Goal: Task Accomplishment & Management: Complete application form

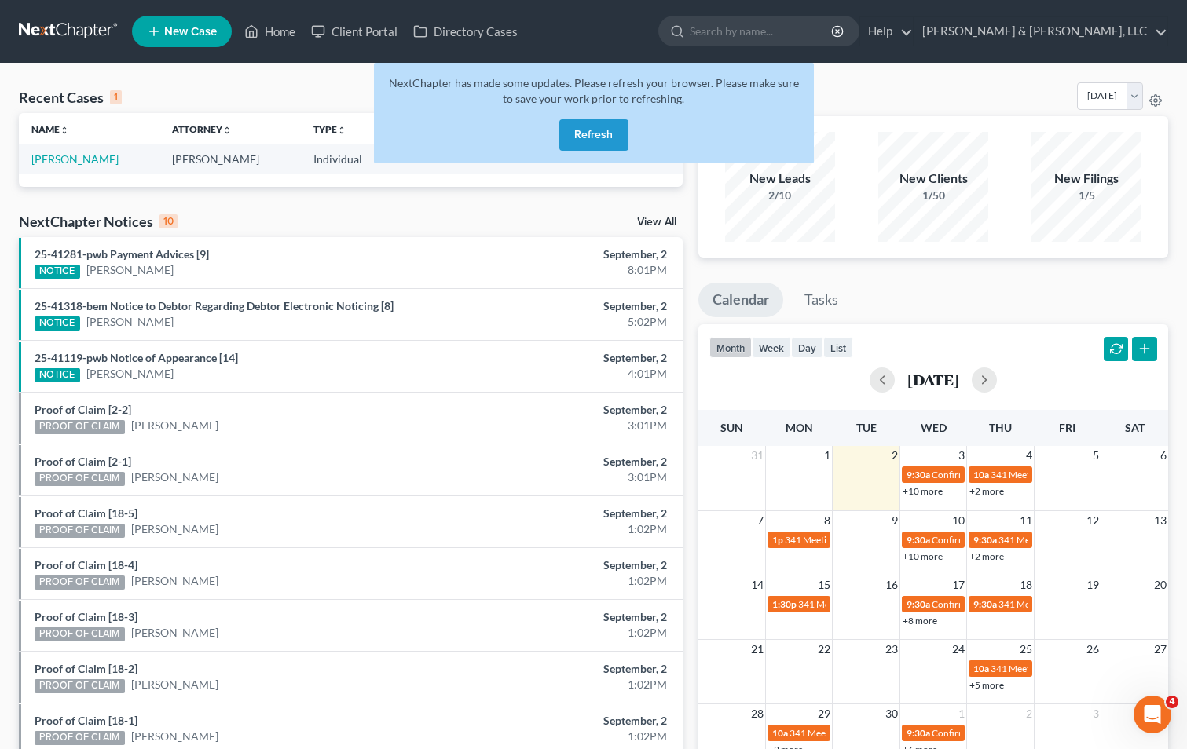
click at [573, 126] on button "Refresh" at bounding box center [593, 134] width 69 height 31
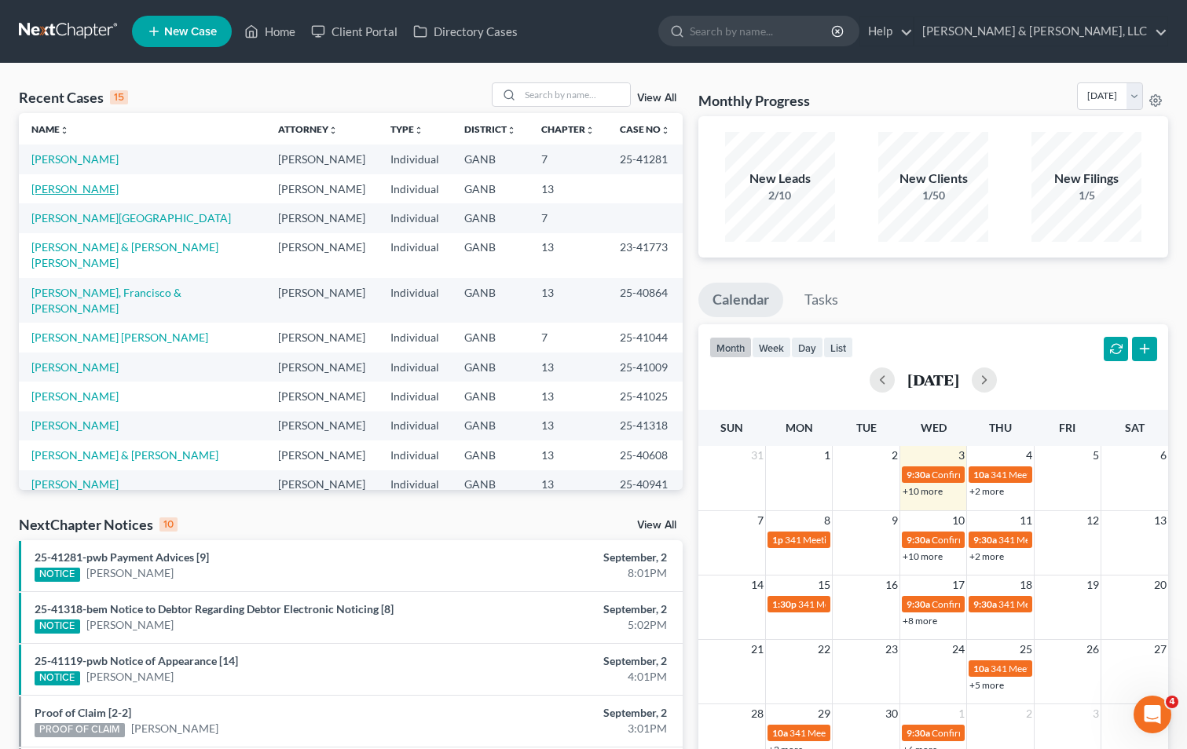
click at [82, 187] on link "[PERSON_NAME]" at bounding box center [74, 188] width 87 height 13
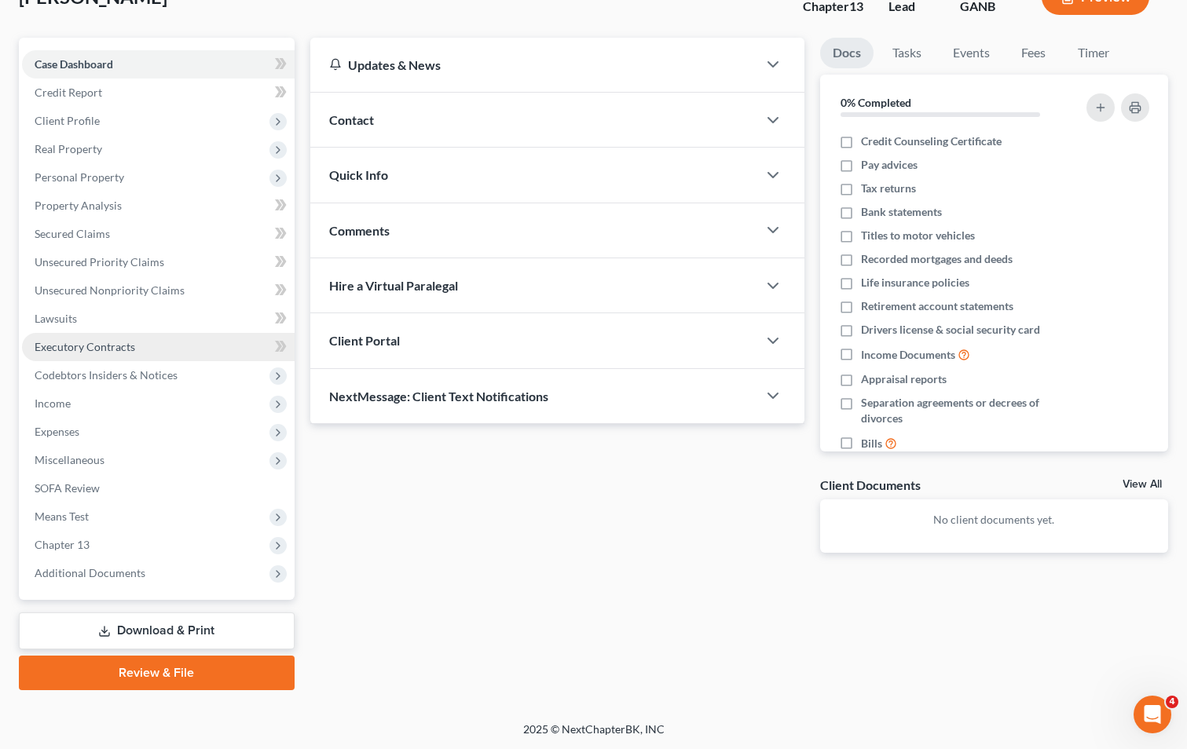
scroll to position [114, 0]
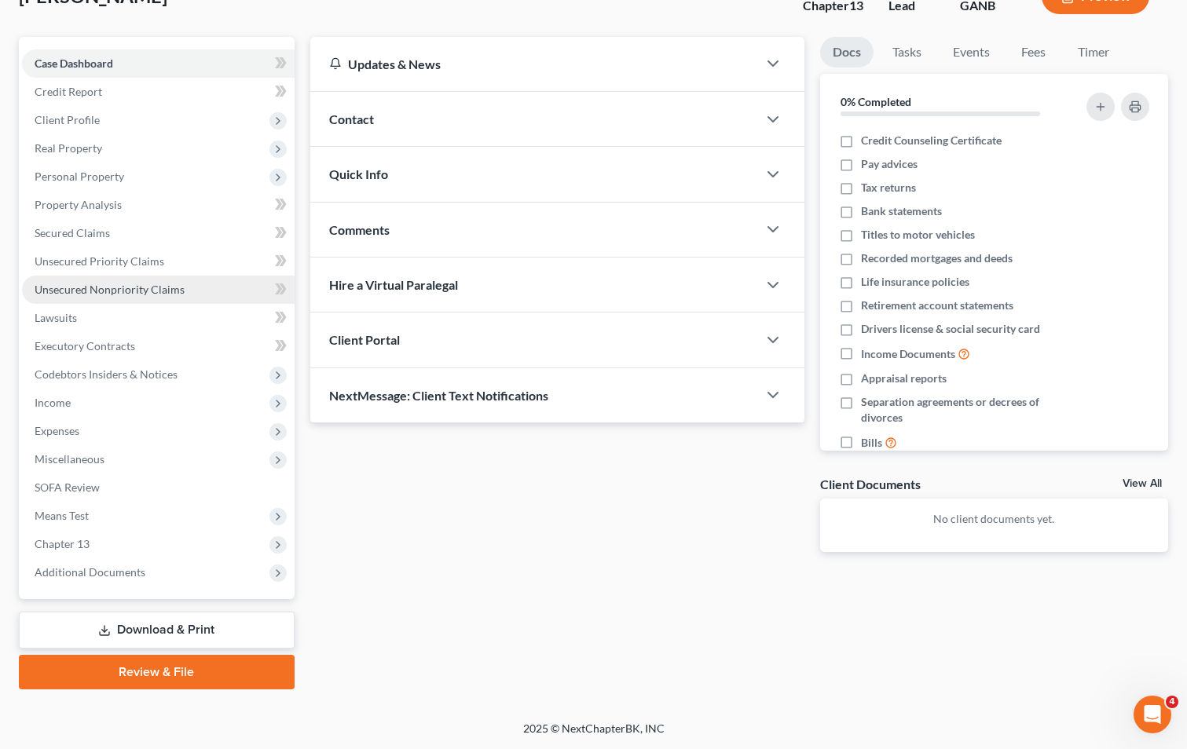
click at [121, 289] on span "Unsecured Nonpriority Claims" at bounding box center [110, 289] width 150 height 13
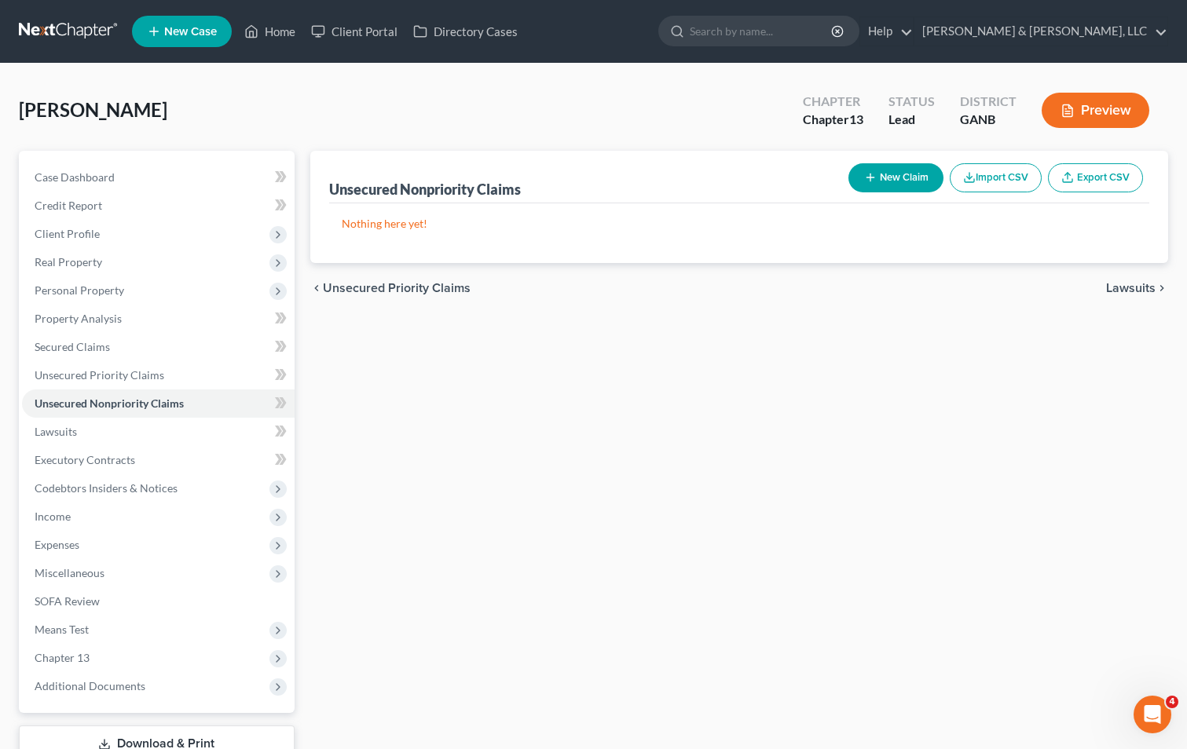
click at [900, 180] on button "New Claim" at bounding box center [895, 177] width 95 height 29
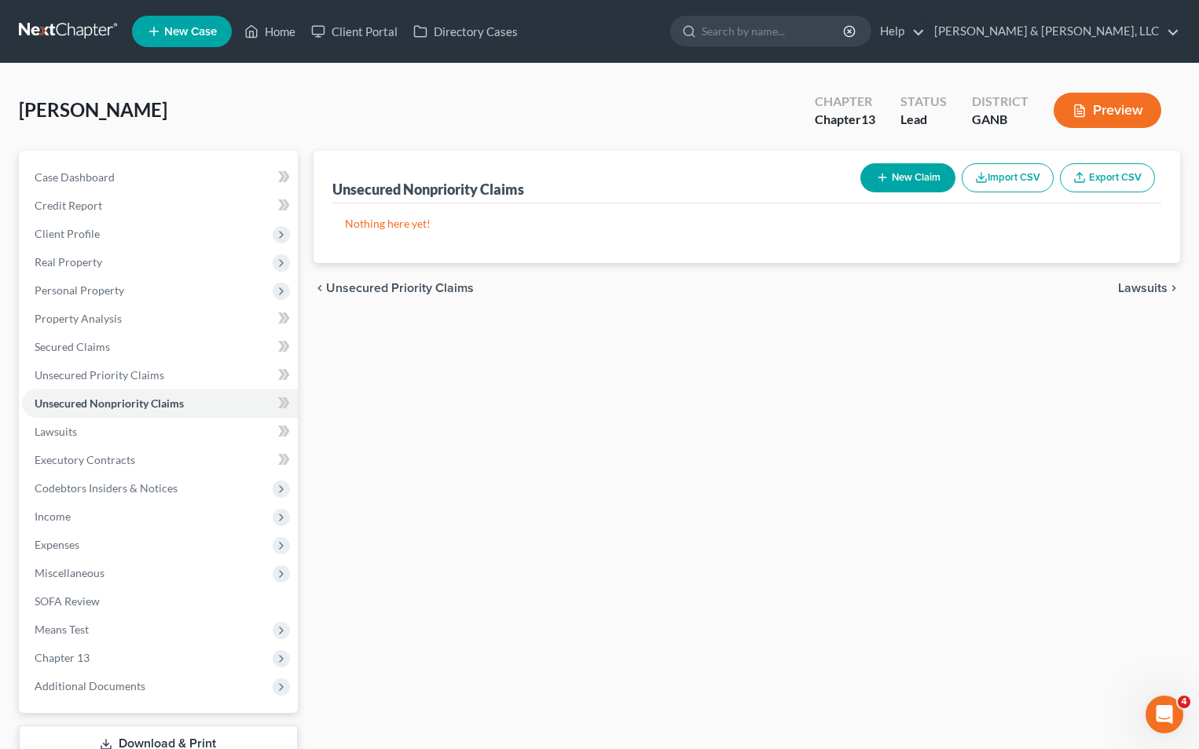
select select "0"
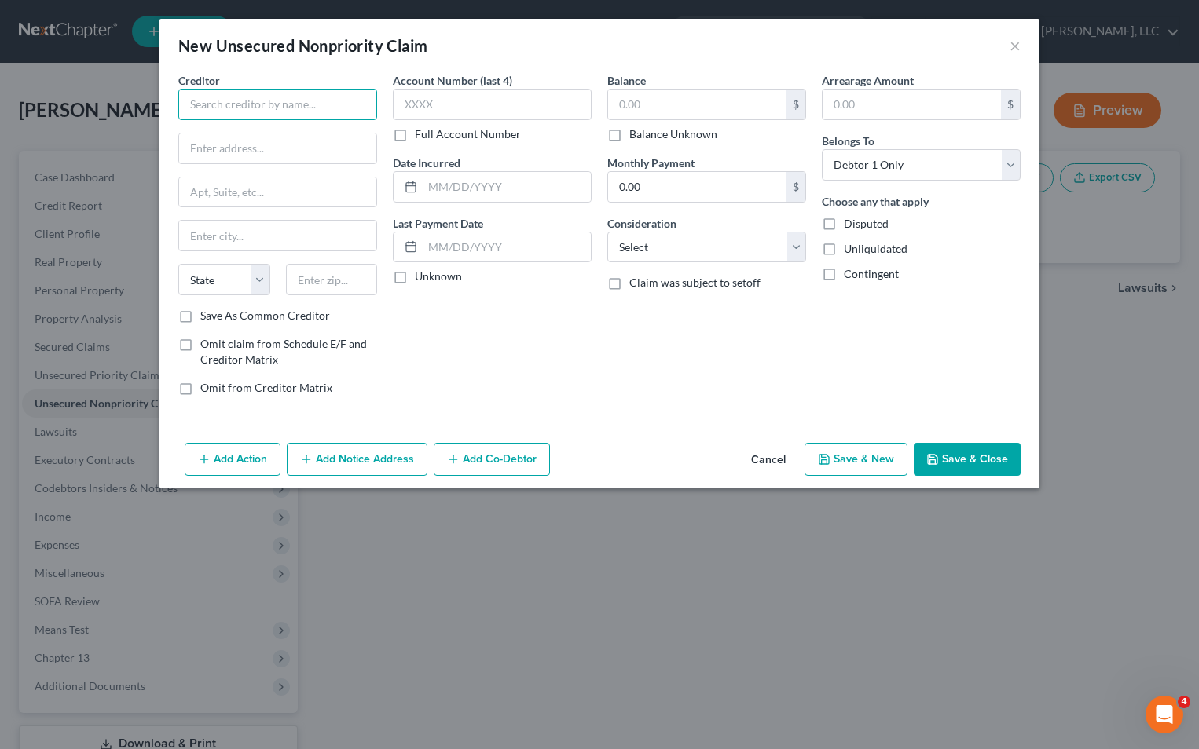
click at [196, 103] on input "text" at bounding box center [277, 104] width 199 height 31
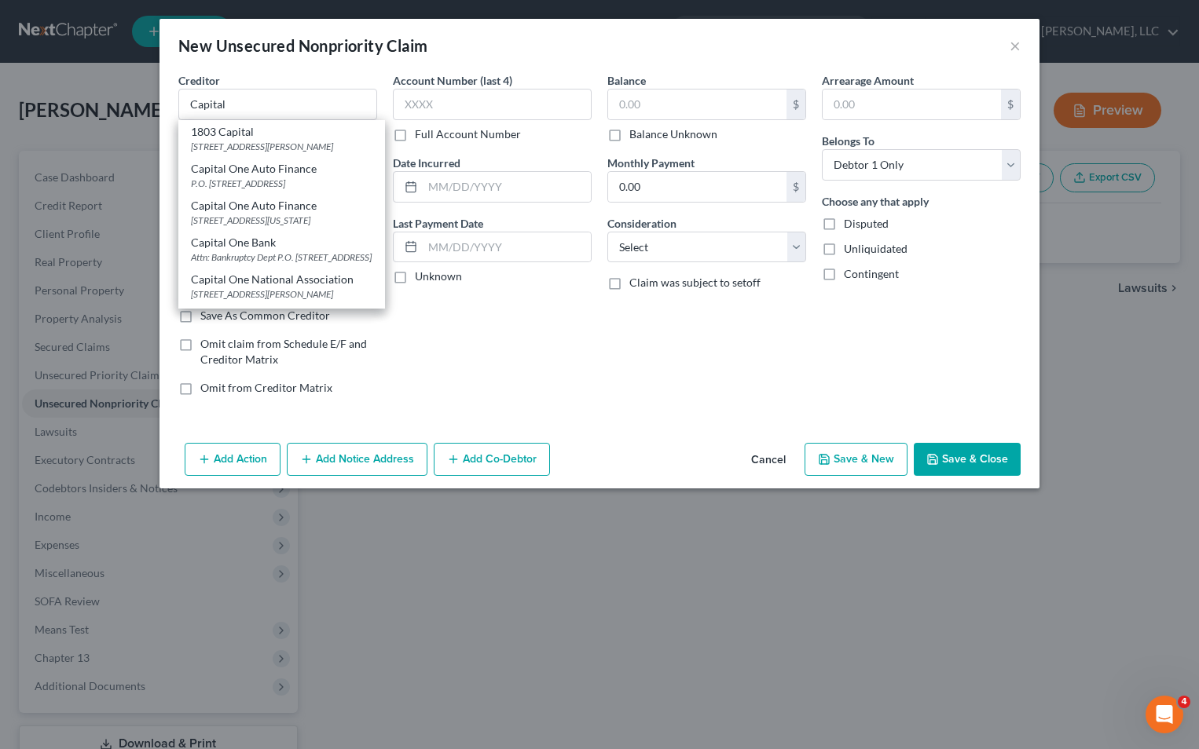
click at [229, 264] on div "Capital One Bank Attn: Bankruptcy Dept P.O. [STREET_ADDRESS]" at bounding box center [281, 249] width 207 height 37
type input "Capital One Bank"
type input "Attn: Bankruptcy Dept"
type input "P.O. Box 30285"
type input "[GEOGRAPHIC_DATA]"
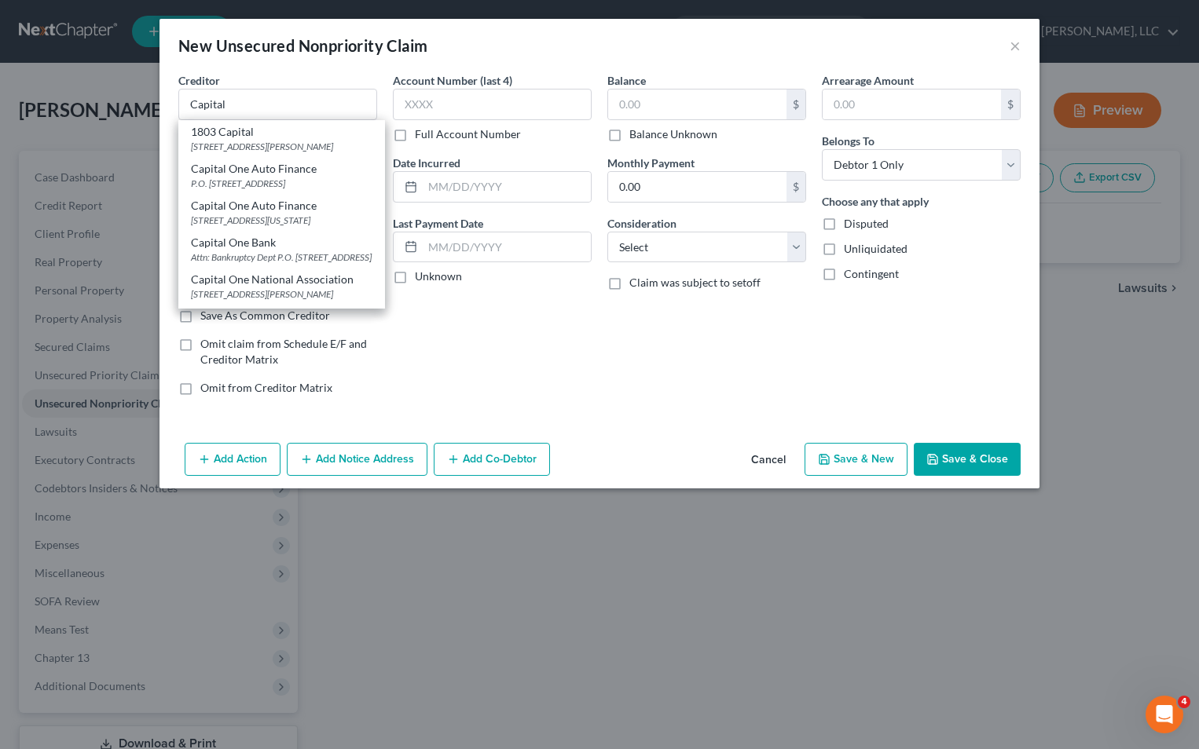
select select "46"
type input "84130-0285"
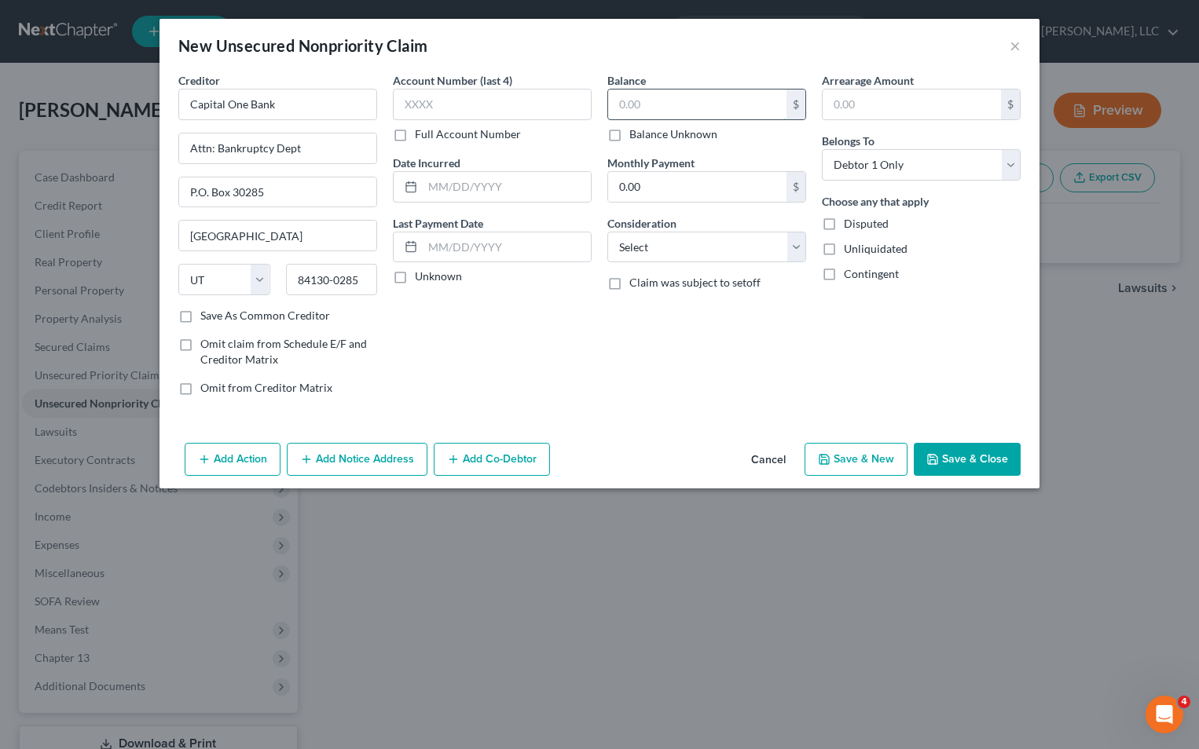
click at [700, 109] on input "text" at bounding box center [697, 105] width 178 height 30
type input "4,618"
click at [796, 243] on select "Select Cable / Satellite Services Collection Agency Credit Card Debt Debt Couns…" at bounding box center [706, 247] width 199 height 31
select select "2"
click at [607, 232] on select "Select Cable / Satellite Services Collection Agency Credit Card Debt Debt Couns…" at bounding box center [706, 247] width 199 height 31
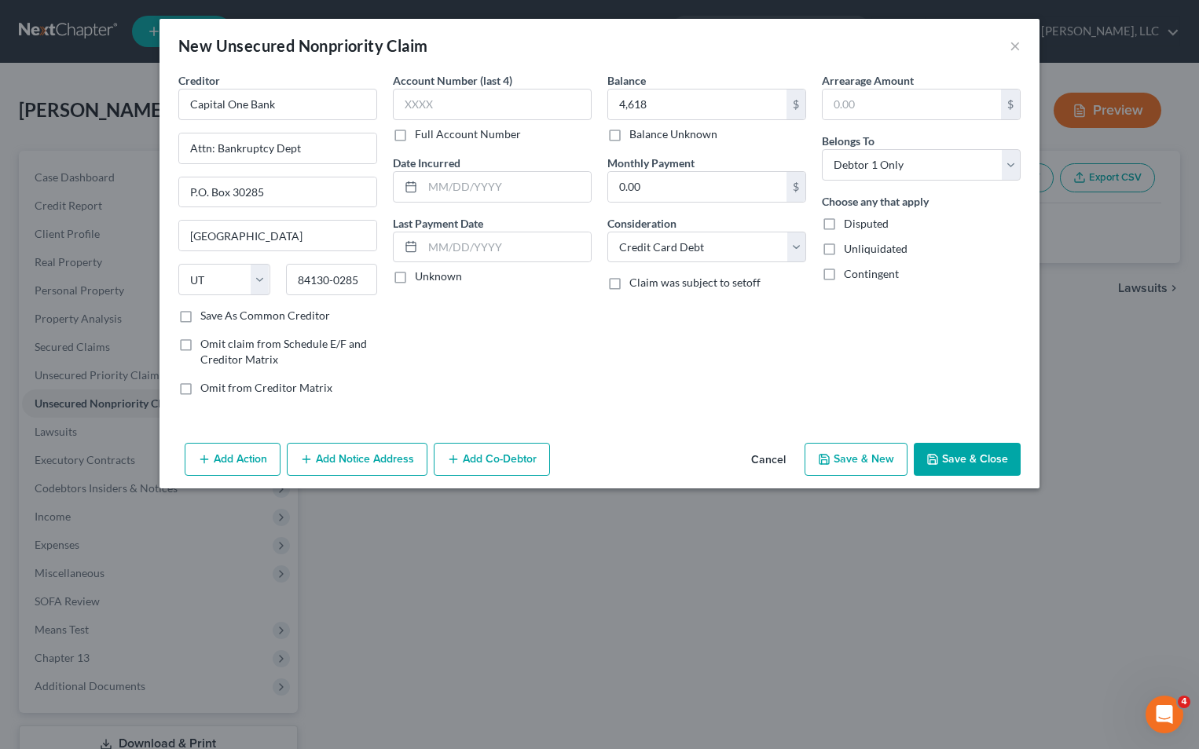
click at [938, 456] on icon "button" at bounding box center [932, 459] width 13 height 13
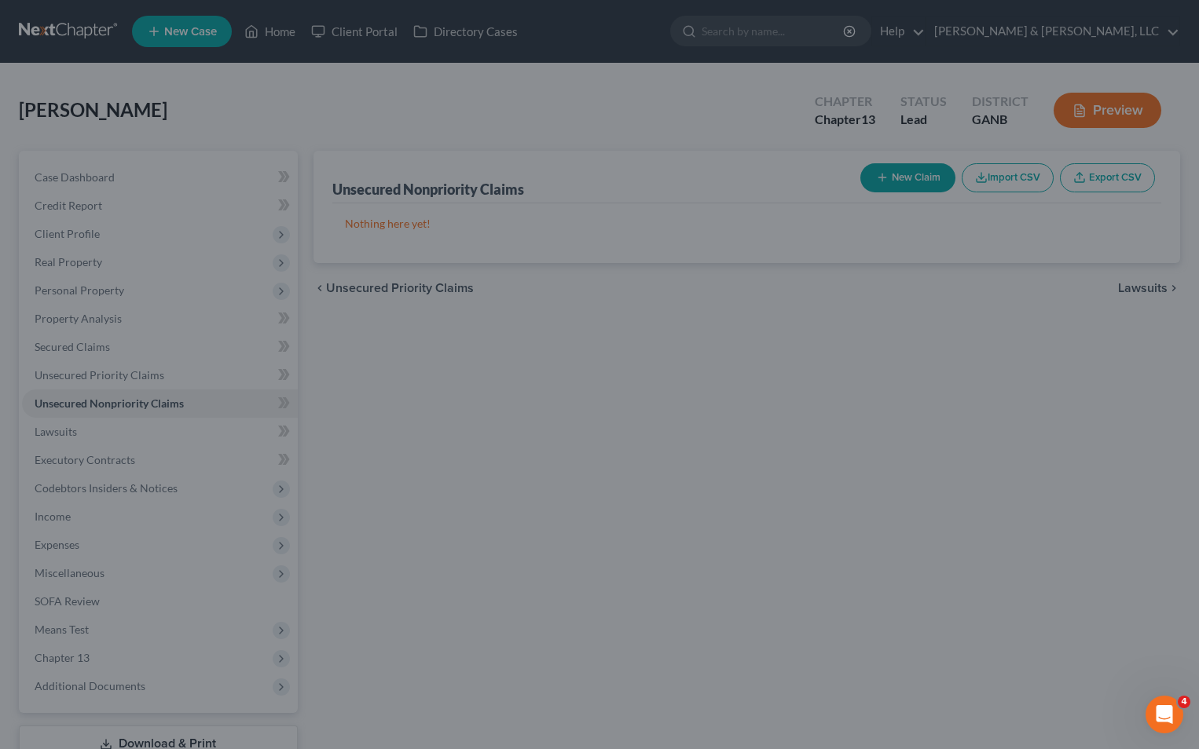
type input "4,618.00"
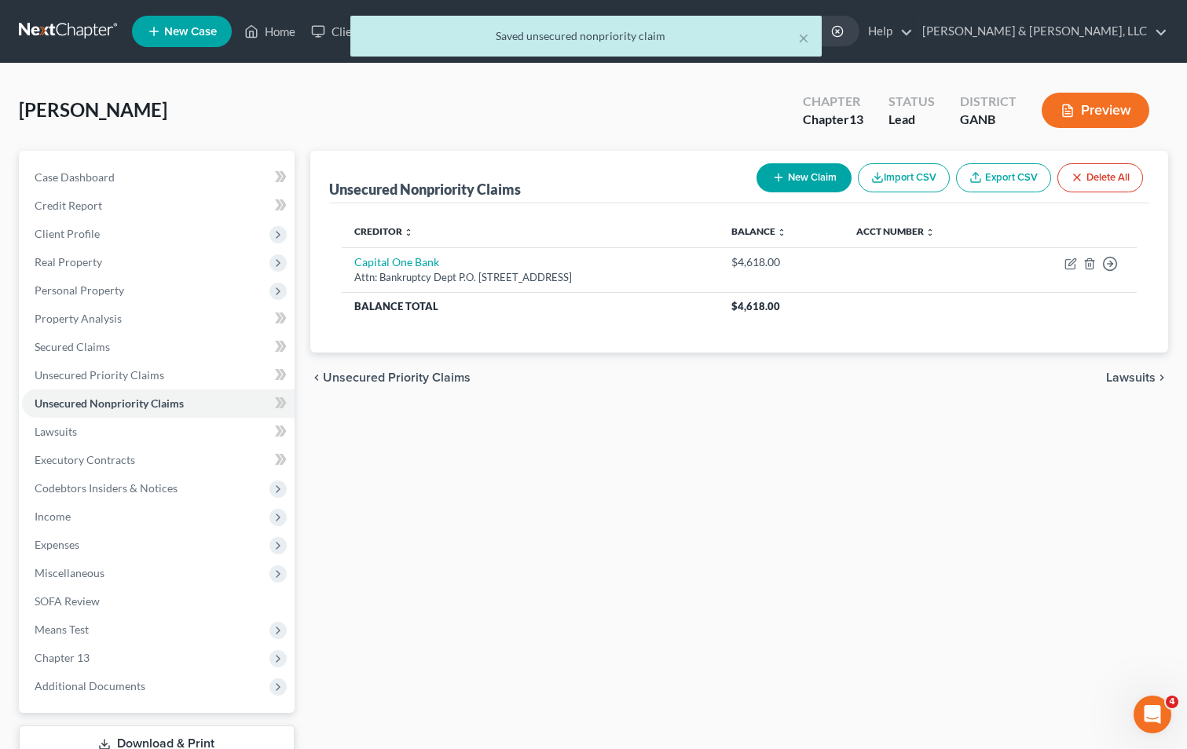
click at [818, 181] on button "New Claim" at bounding box center [803, 177] width 95 height 29
select select "0"
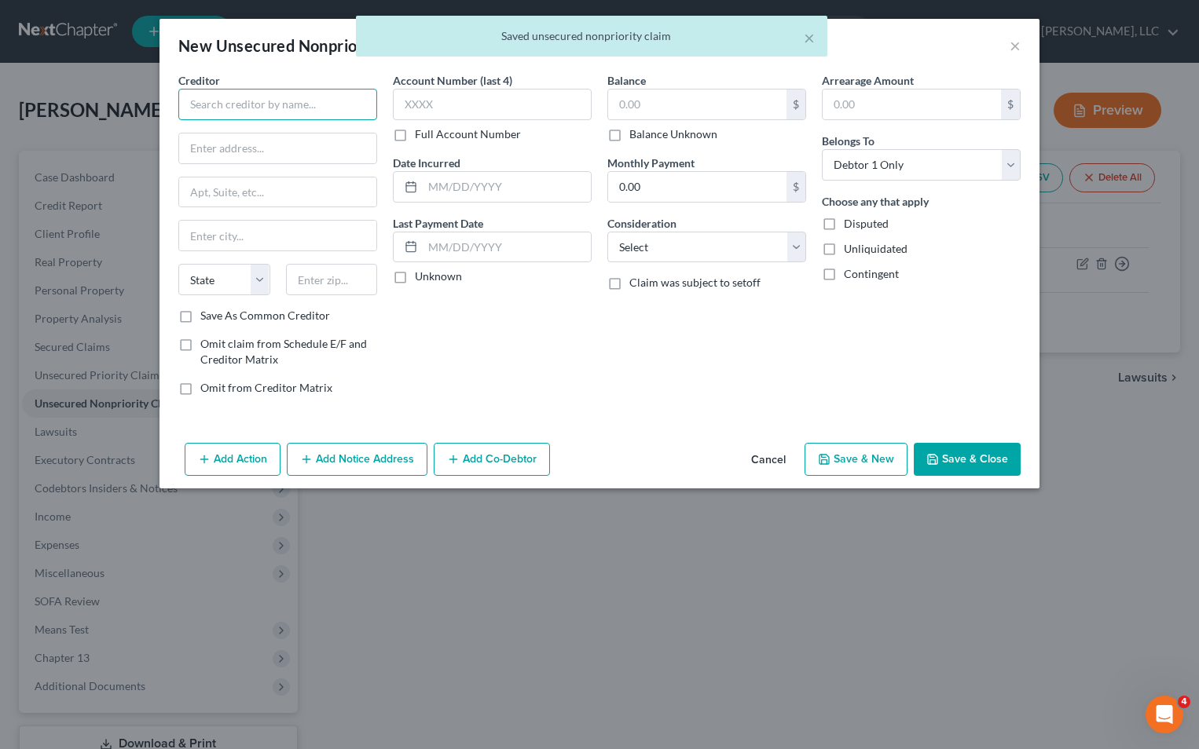
click at [306, 110] on input "text" at bounding box center [277, 104] width 199 height 31
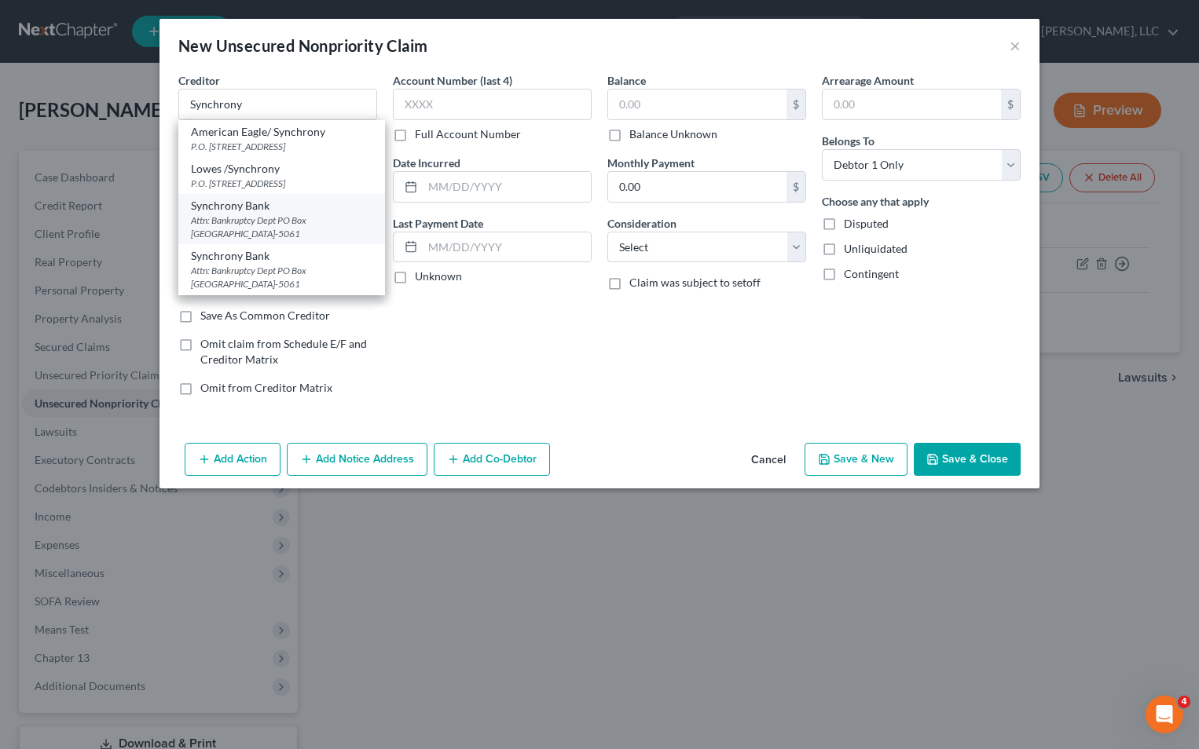
click at [216, 220] on div "Attn: Bankruptcy Dept PO Box [GEOGRAPHIC_DATA]-5061" at bounding box center [281, 227] width 181 height 27
type input "Synchrony Bank"
type input "Attn: Bankruptcy Dept"
type input "PO Box 965061"
type input "Orlando"
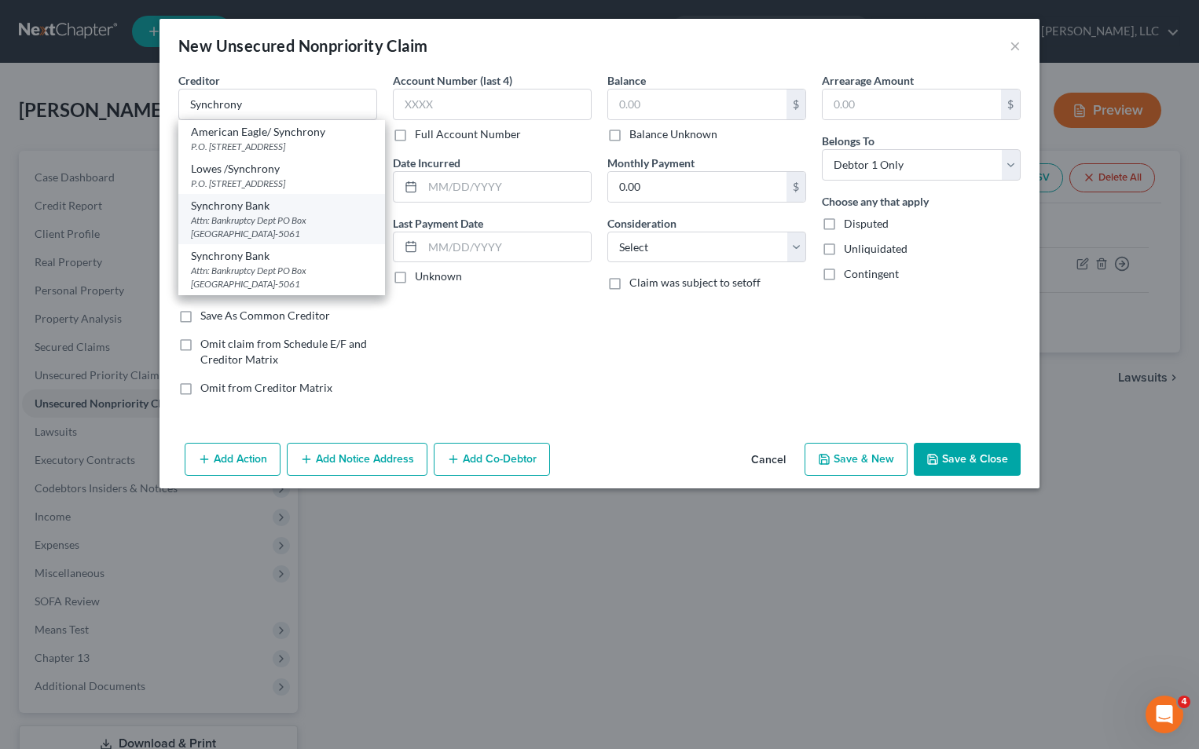
select select "9"
type input "32896-5061"
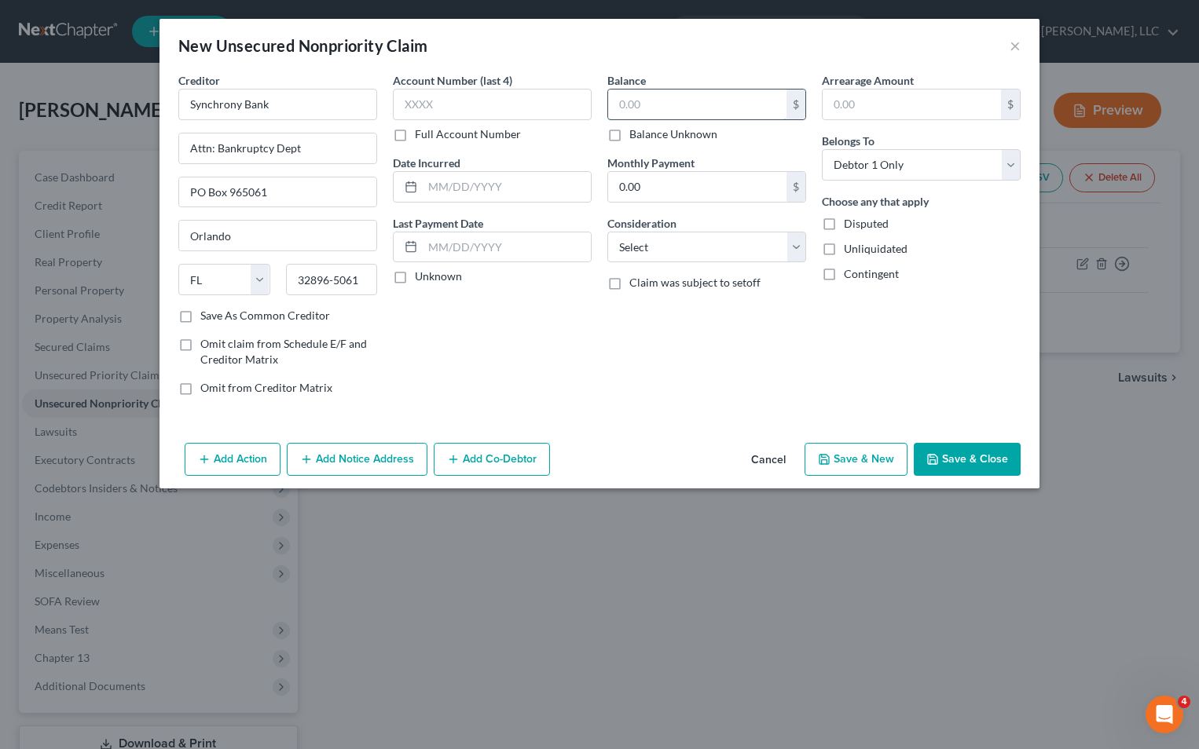
click at [641, 111] on input "text" at bounding box center [697, 105] width 178 height 30
type input "5,245"
click at [799, 256] on select "Select Cable / Satellite Services Collection Agency Credit Card Debt Debt Couns…" at bounding box center [706, 247] width 199 height 31
select select "2"
click at [607, 232] on select "Select Cable / Satellite Services Collection Agency Credit Card Debt Debt Couns…" at bounding box center [706, 247] width 199 height 31
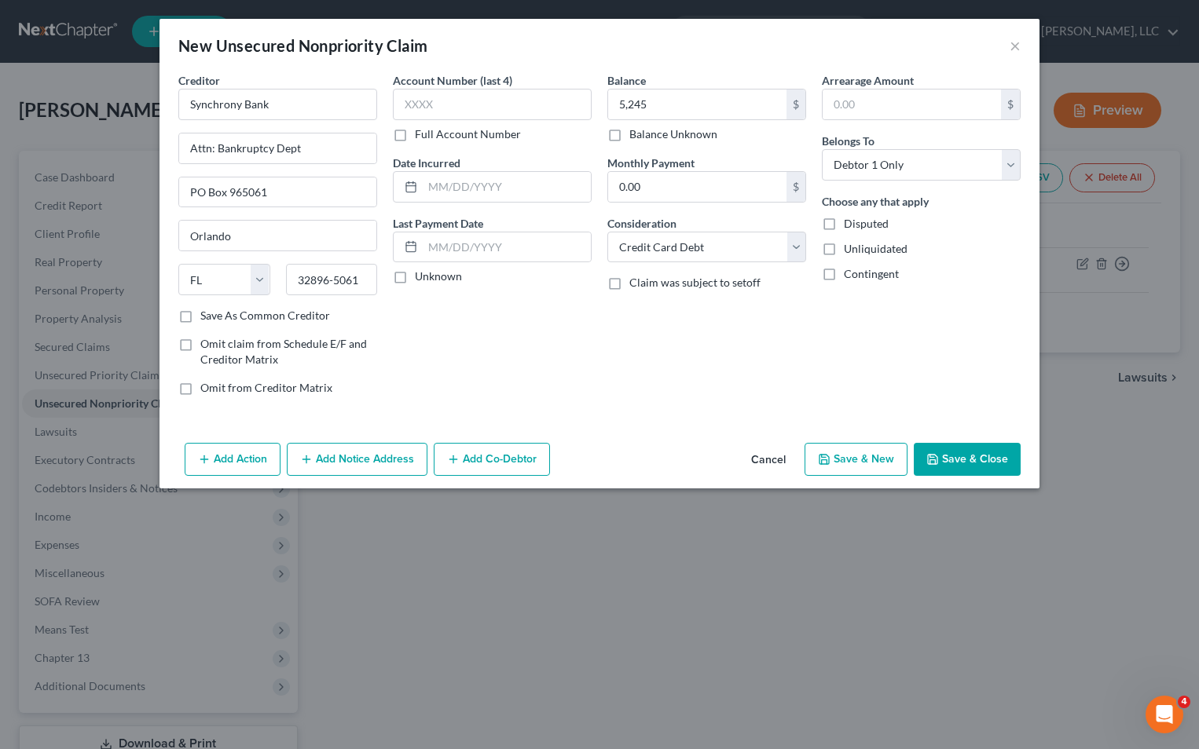
click at [958, 460] on button "Save & Close" at bounding box center [966, 459] width 107 height 33
type input "5,245.00"
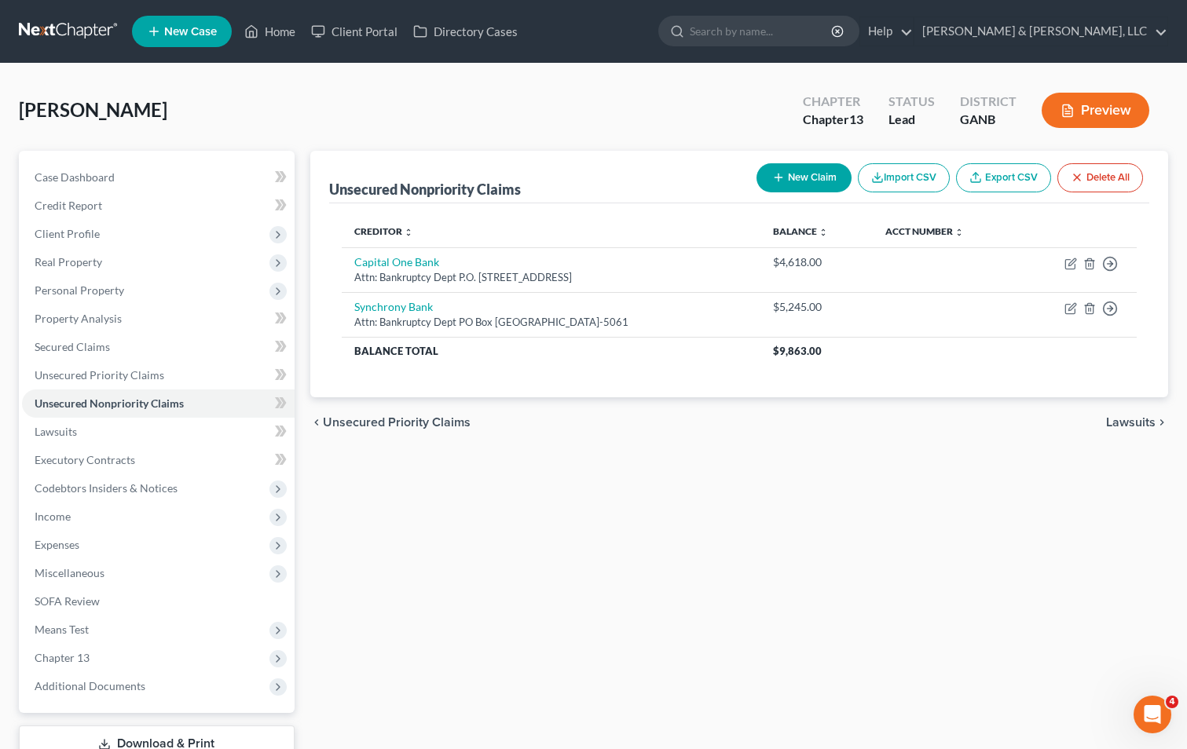
click at [827, 169] on button "New Claim" at bounding box center [803, 177] width 95 height 29
select select "0"
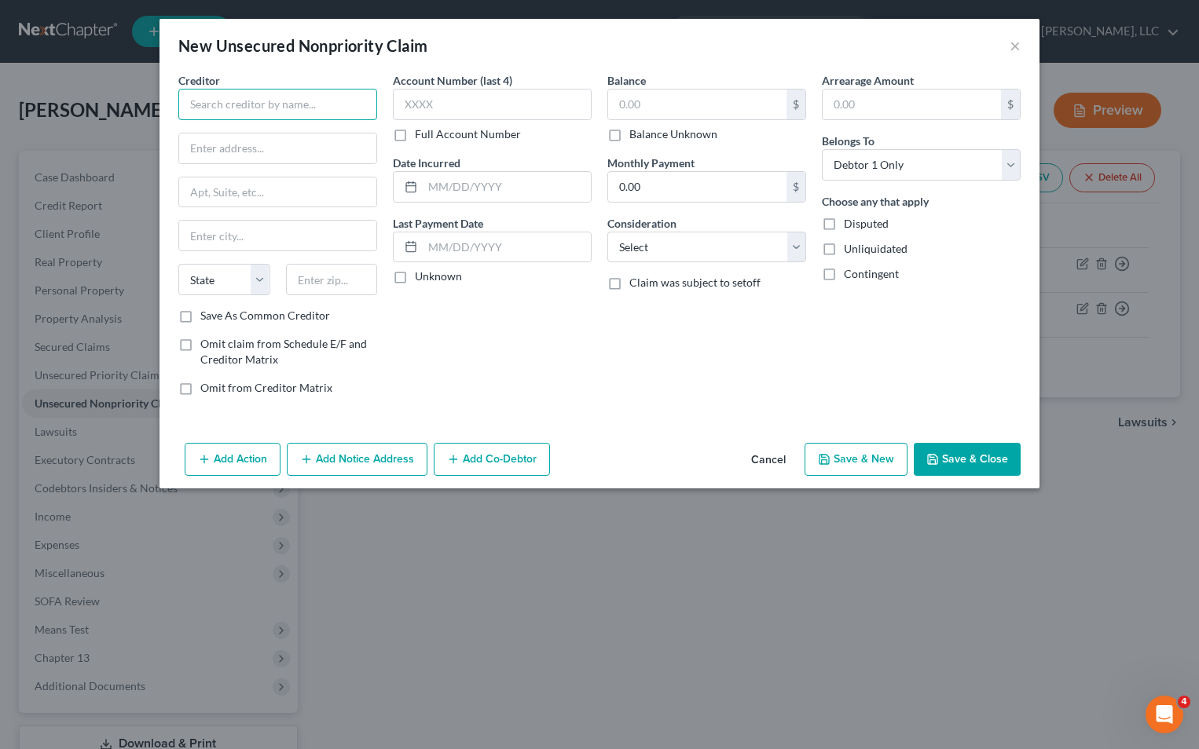
click at [331, 100] on input "text" at bounding box center [277, 104] width 199 height 31
type input "O"
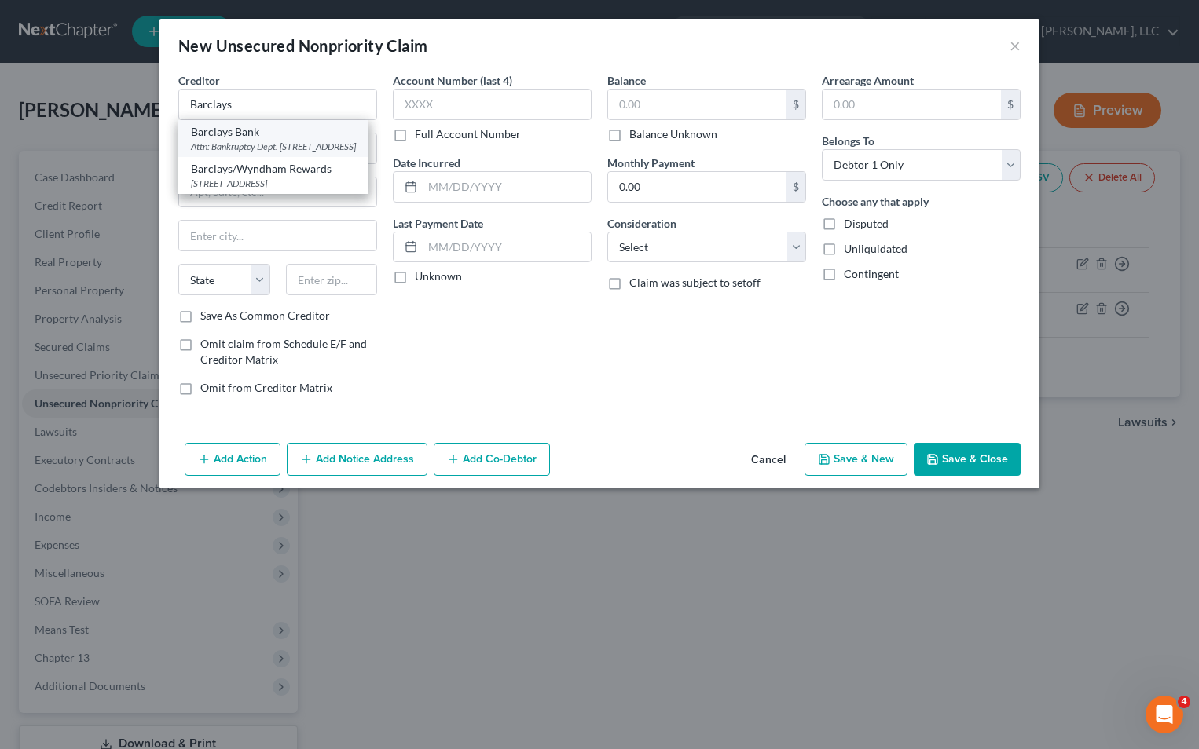
click at [313, 142] on div "Attn: Bankruptcy Dept. [STREET_ADDRESS]" at bounding box center [273, 146] width 165 height 13
type input "Barclays Bank"
type input "Attn: Bankruptcy Dept."
type input "PO Box 8801"
type input "Wilmington"
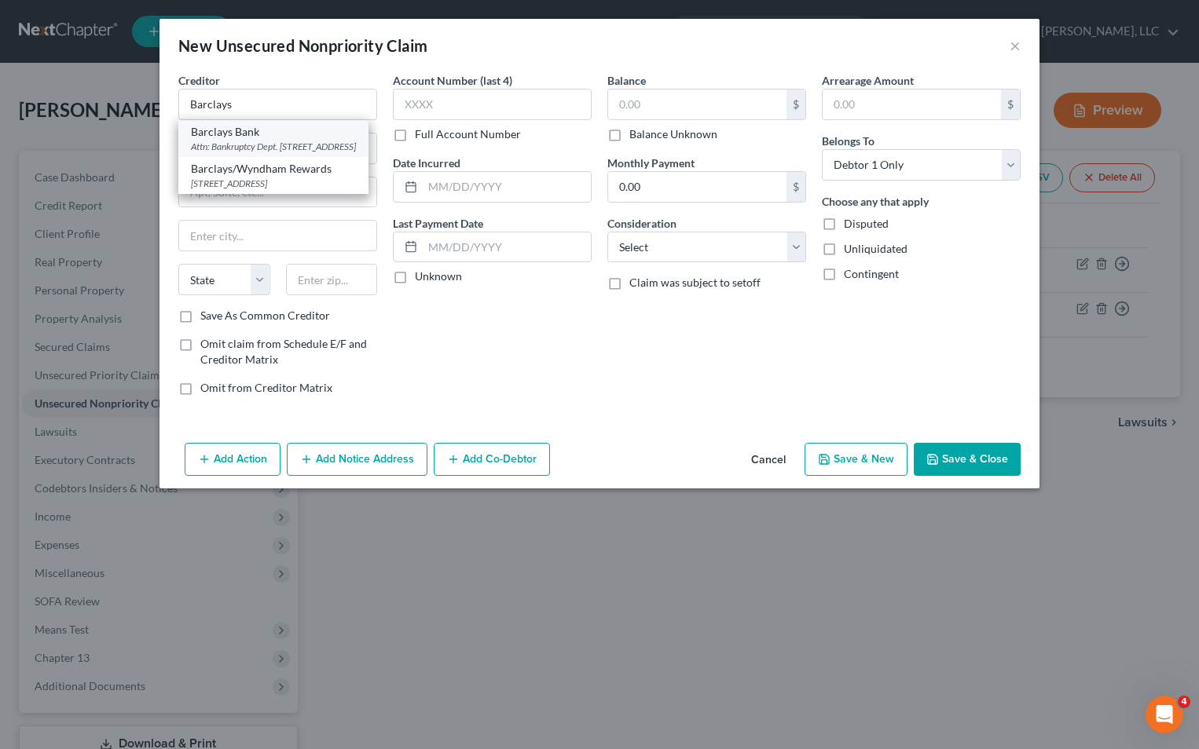
select select "7"
type input "19899-8801"
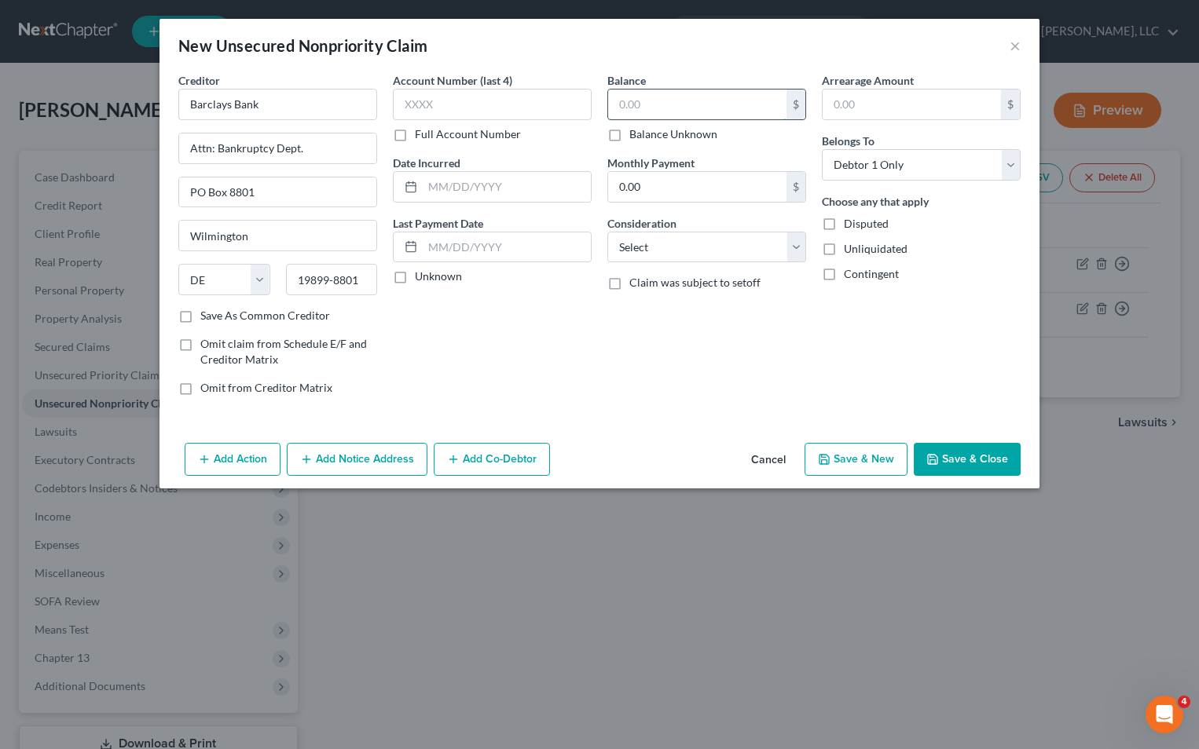
click at [631, 97] on input "text" at bounding box center [697, 105] width 178 height 30
type input "15,202"
click at [798, 254] on select "Select Cable / Satellite Services Collection Agency Credit Card Debt Debt Couns…" at bounding box center [706, 247] width 199 height 31
select select "2"
click at [607, 232] on select "Select Cable / Satellite Services Collection Agency Credit Card Debt Debt Couns…" at bounding box center [706, 247] width 199 height 31
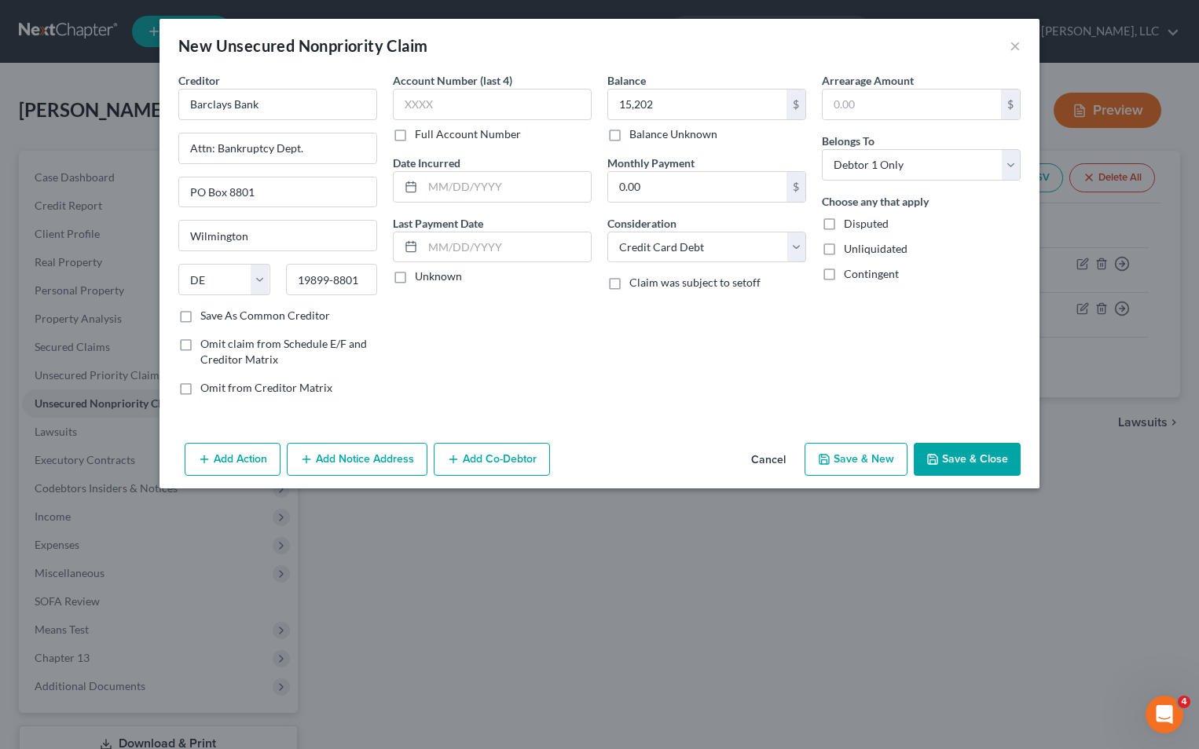
click at [854, 350] on div "Arrearage Amount $ Belongs To * Select Debtor 1 Only Debtor 2 Only Debtor 1 And…" at bounding box center [921, 240] width 214 height 336
click at [978, 460] on button "Save & Close" at bounding box center [966, 459] width 107 height 33
type input "15,202.00"
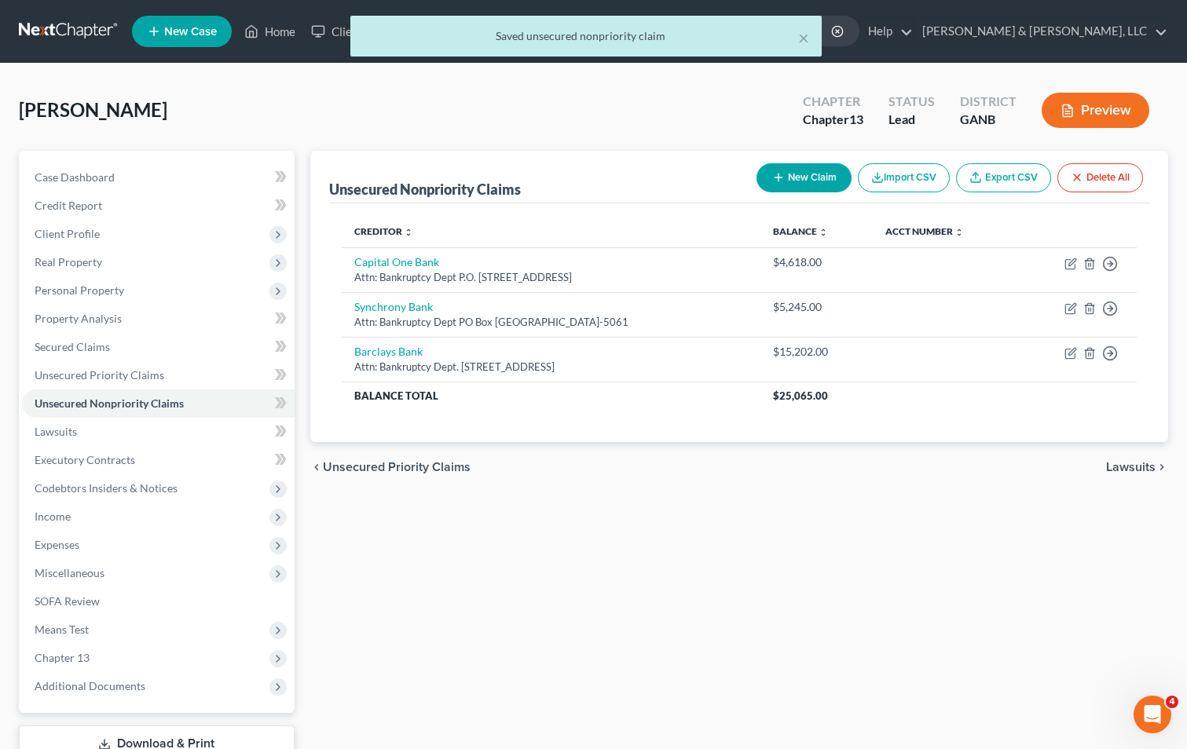
click at [800, 178] on button "New Claim" at bounding box center [803, 177] width 95 height 29
select select "0"
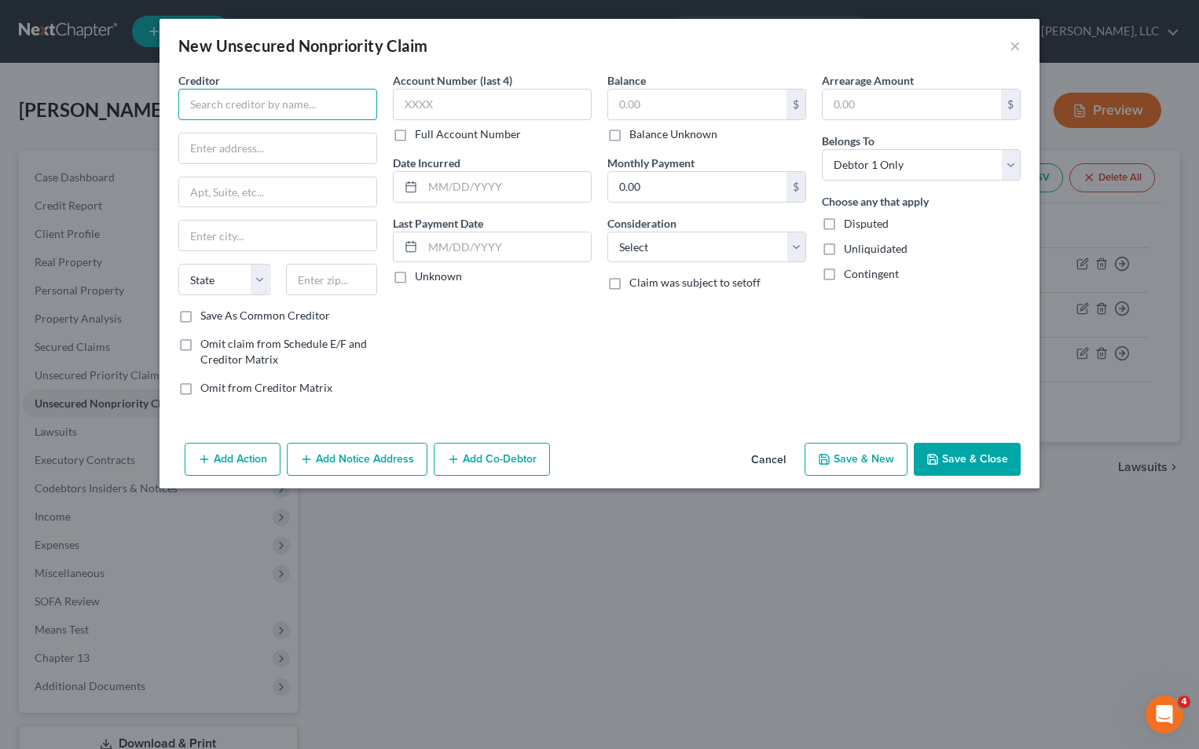
click at [305, 102] on input "text" at bounding box center [277, 104] width 199 height 31
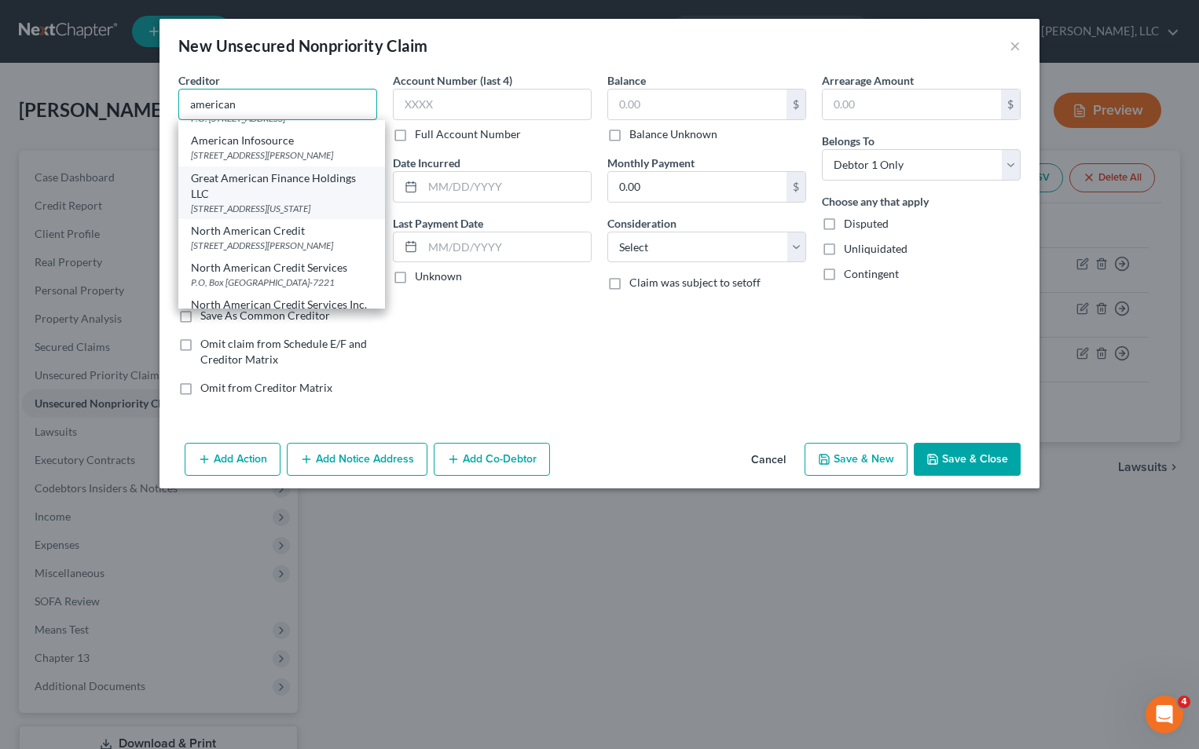
scroll to position [157, 0]
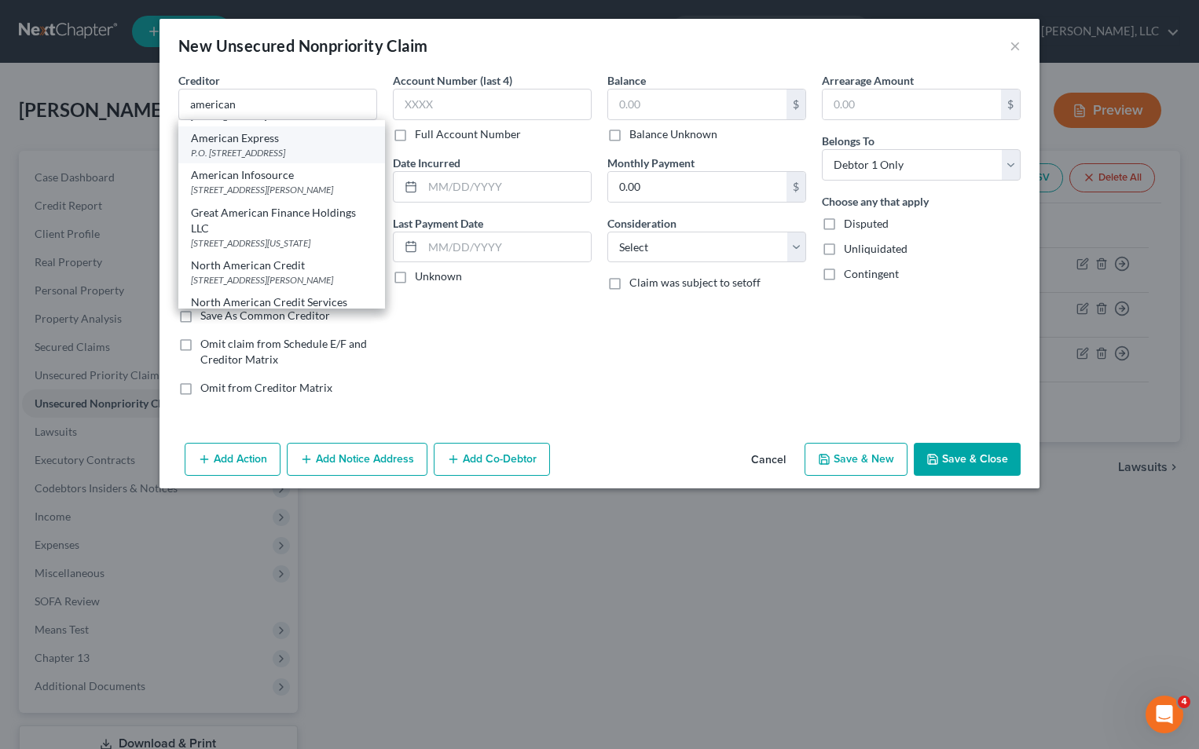
click at [254, 159] on div "P.O. [STREET_ADDRESS]" at bounding box center [281, 152] width 181 height 13
type input "American Express"
type input "P.O. Box 981537"
type input "[GEOGRAPHIC_DATA]"
select select "45"
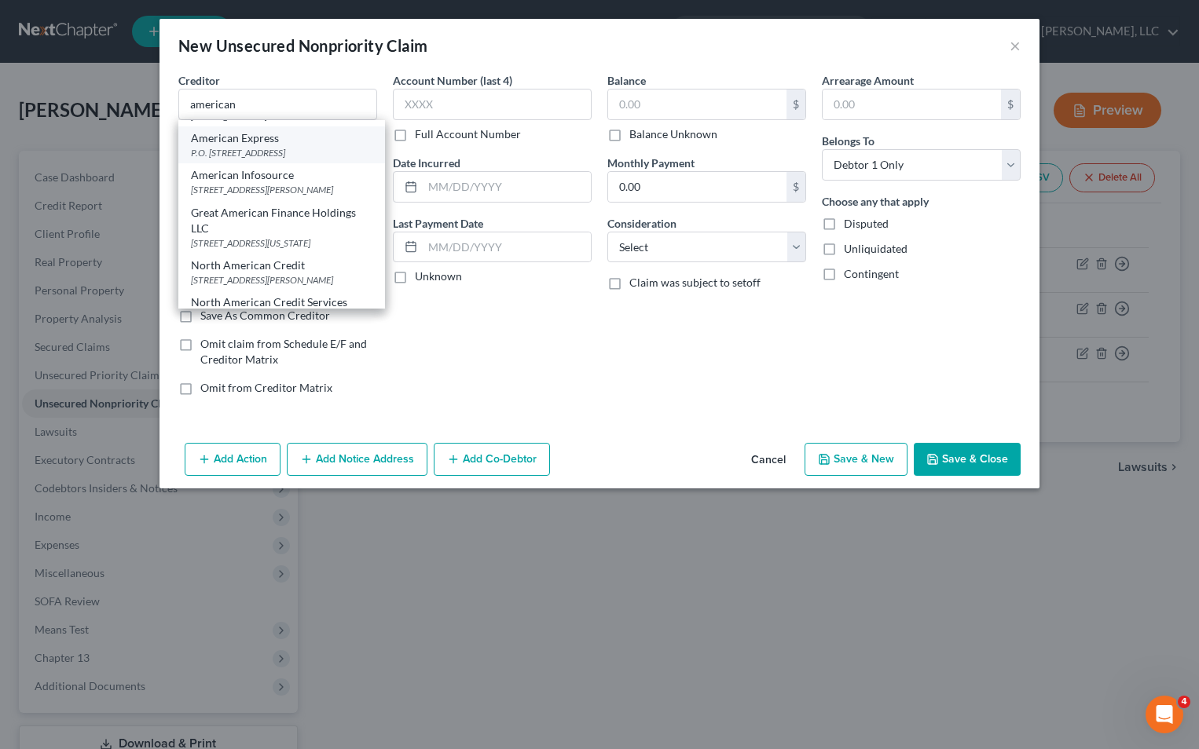
type input "79998"
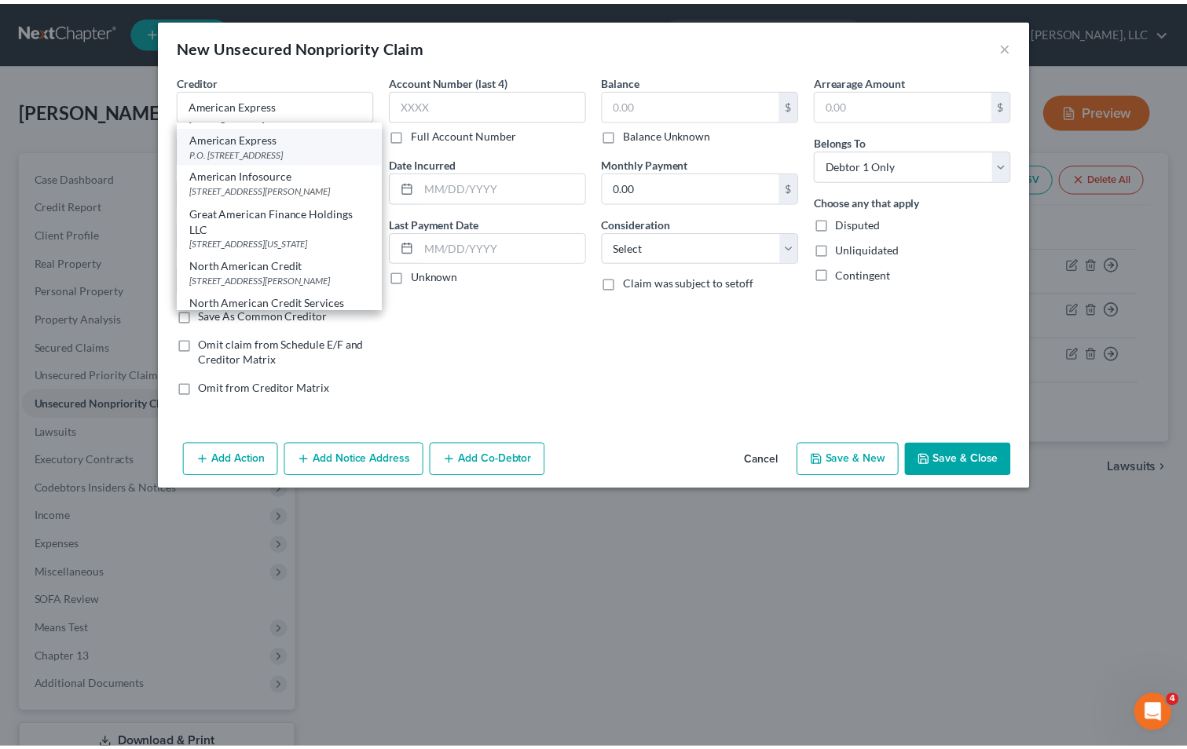
scroll to position [0, 0]
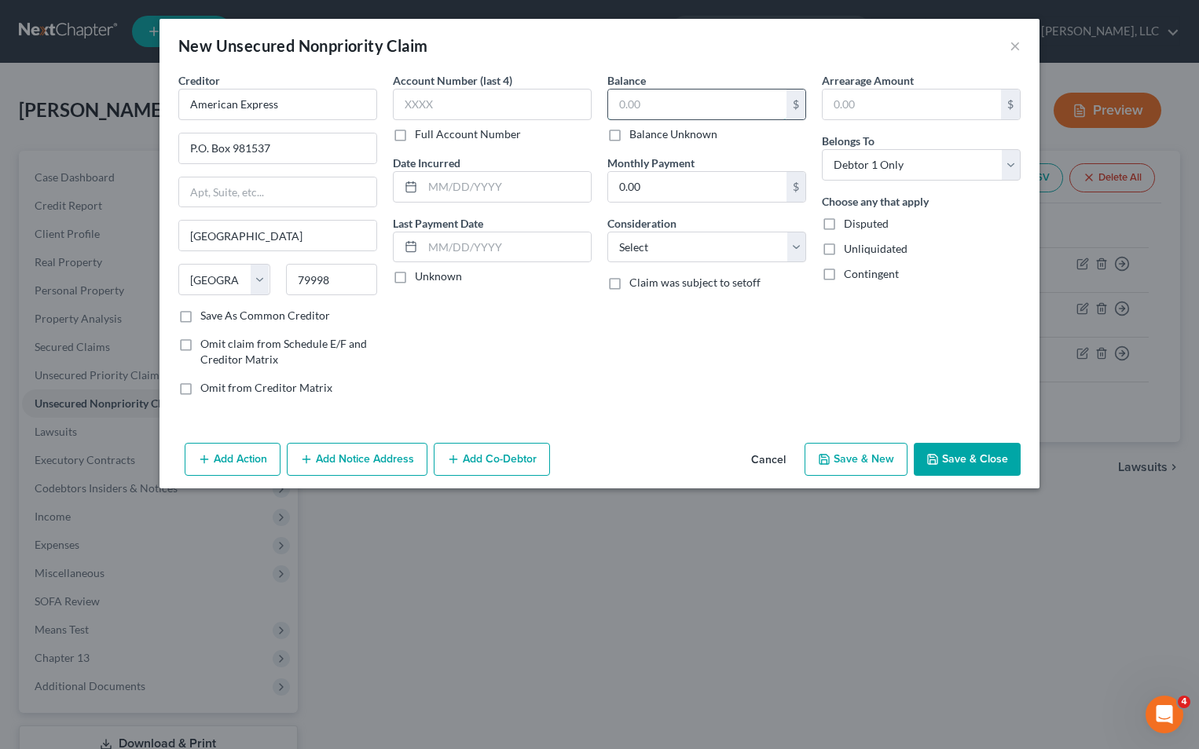
click at [672, 105] on input "text" at bounding box center [697, 105] width 178 height 30
type input "13,538"
click at [796, 254] on select "Select Cable / Satellite Services Collection Agency Credit Card Debt Debt Couns…" at bounding box center [706, 247] width 199 height 31
select select "2"
click at [607, 232] on select "Select Cable / Satellite Services Collection Agency Credit Card Debt Debt Couns…" at bounding box center [706, 247] width 199 height 31
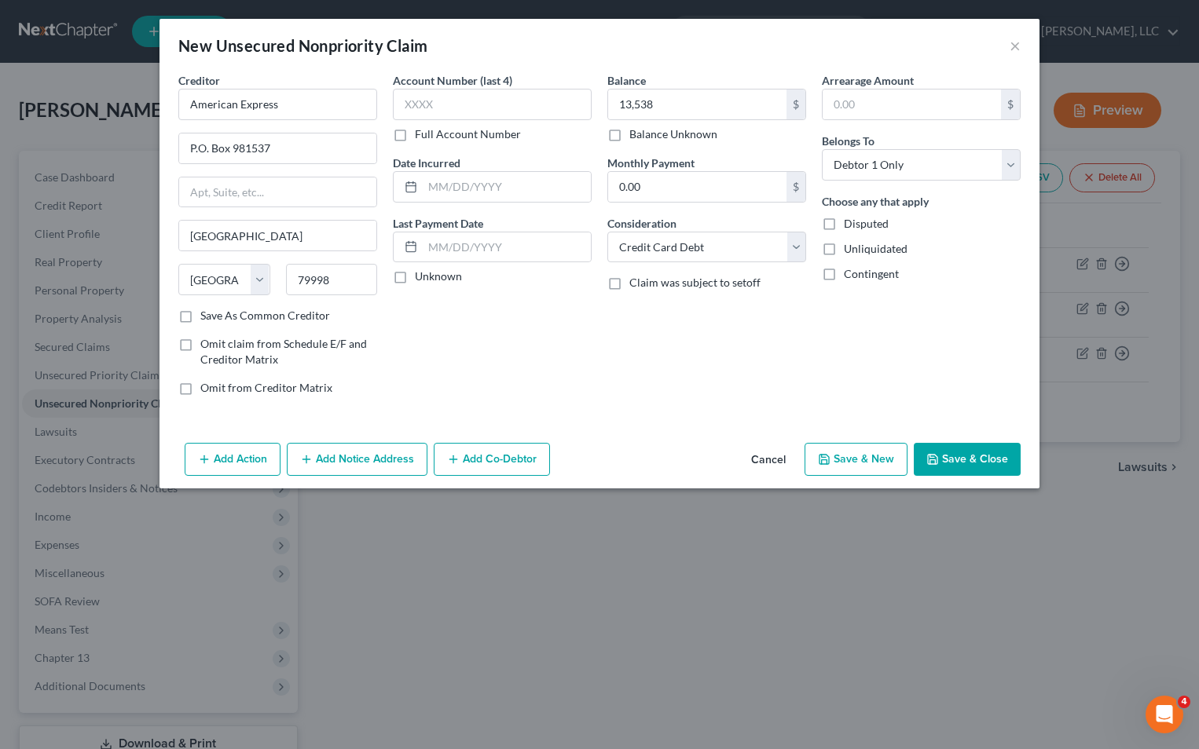
click at [950, 460] on button "Save & Close" at bounding box center [966, 459] width 107 height 33
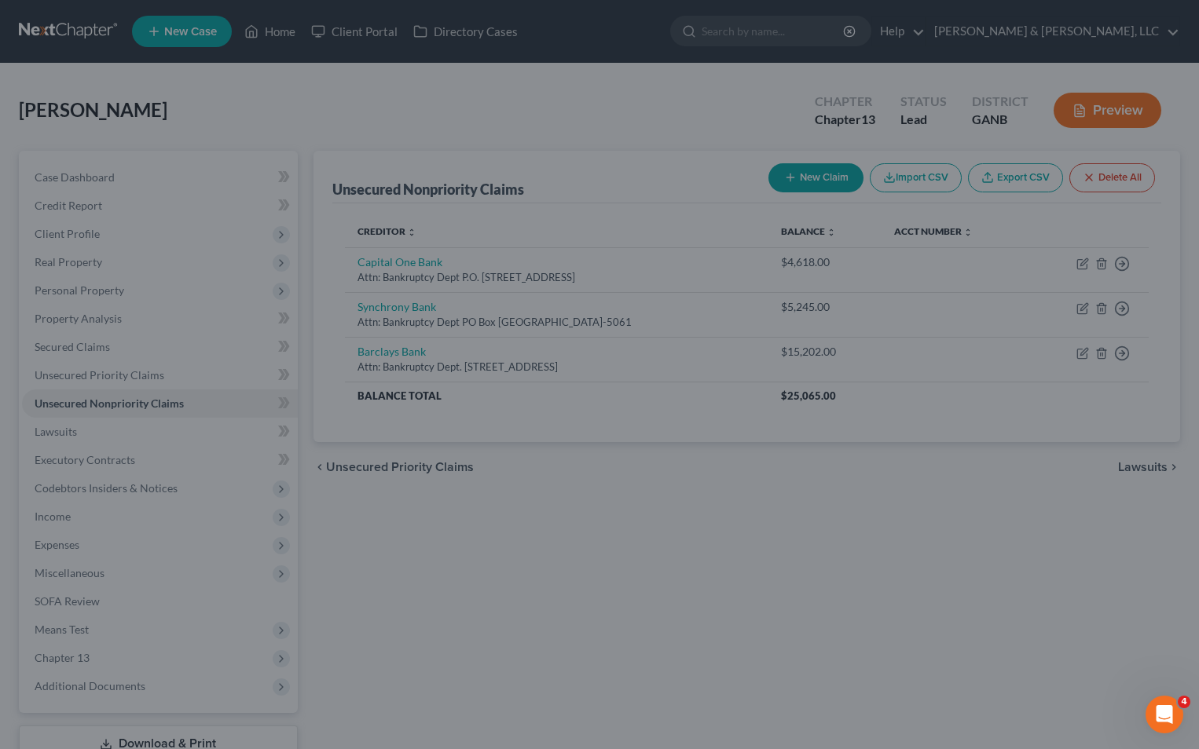
type input "13,538.00"
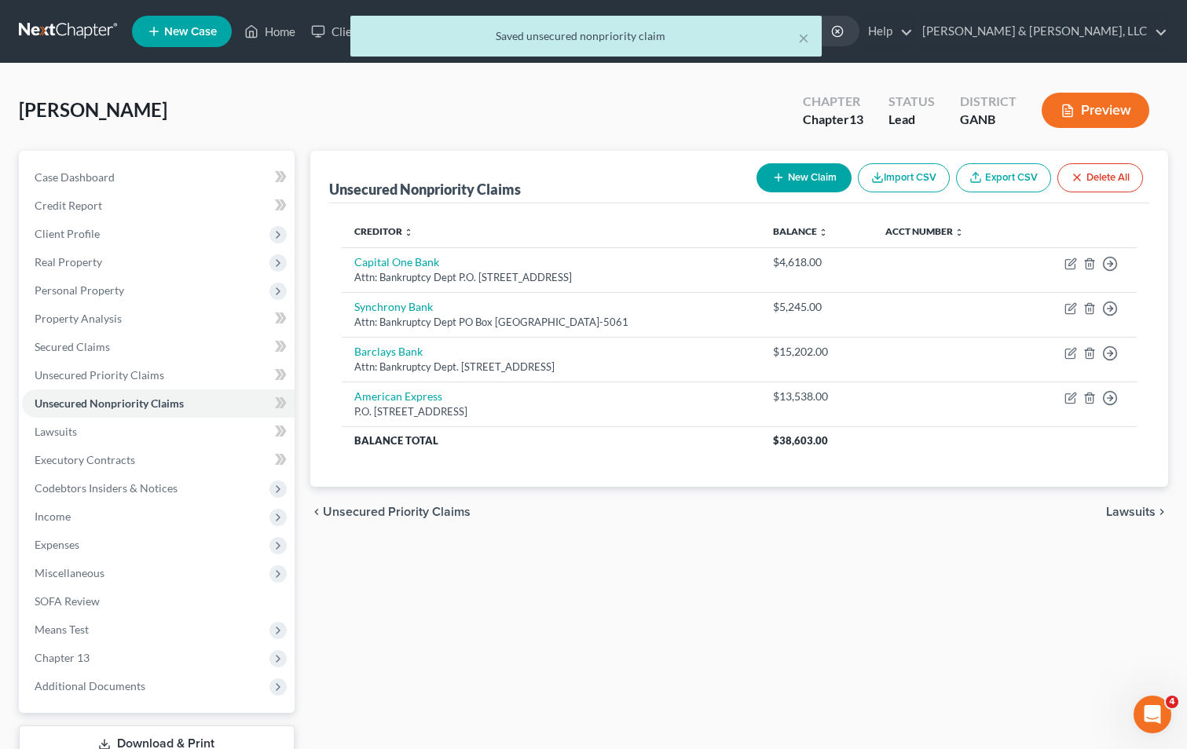
click at [824, 180] on button "New Claim" at bounding box center [803, 177] width 95 height 29
select select "0"
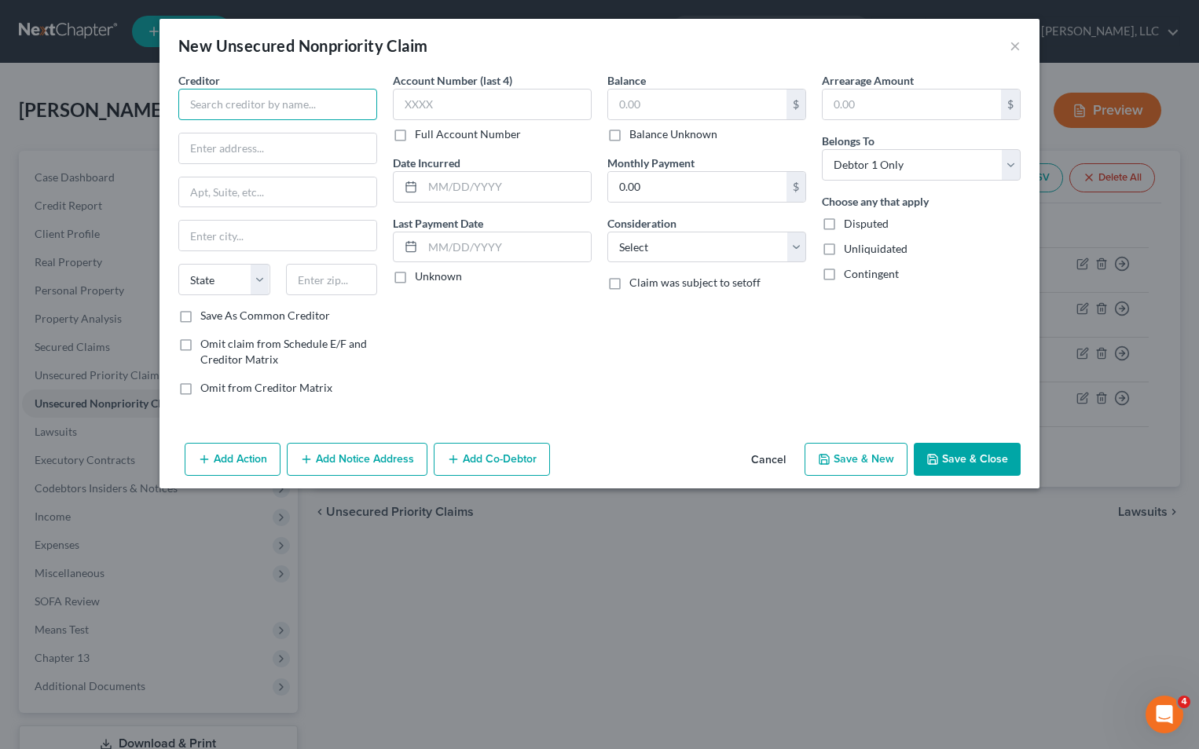
click at [264, 108] on input "text" at bounding box center [277, 104] width 199 height 31
type input "Upstart - Alliant"
type input "P.O. Box 1503"
click at [310, 280] on input "text" at bounding box center [332, 279] width 92 height 31
type input "94070"
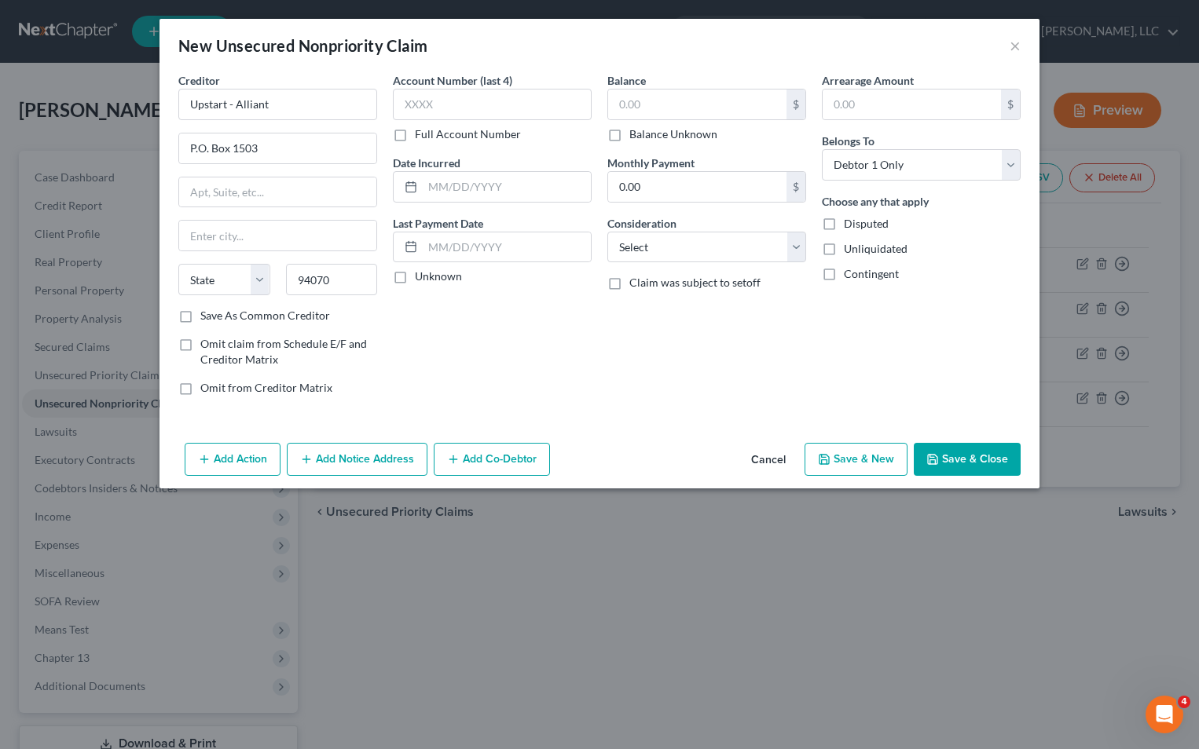
type input "San [PERSON_NAME]"
select select "4"
click at [495, 332] on div "Account Number (last 4) Full Account Number Date Incurred Last Payment Date Unk…" at bounding box center [492, 240] width 214 height 336
click at [646, 104] on input "text" at bounding box center [697, 105] width 178 height 30
type input "23,726"
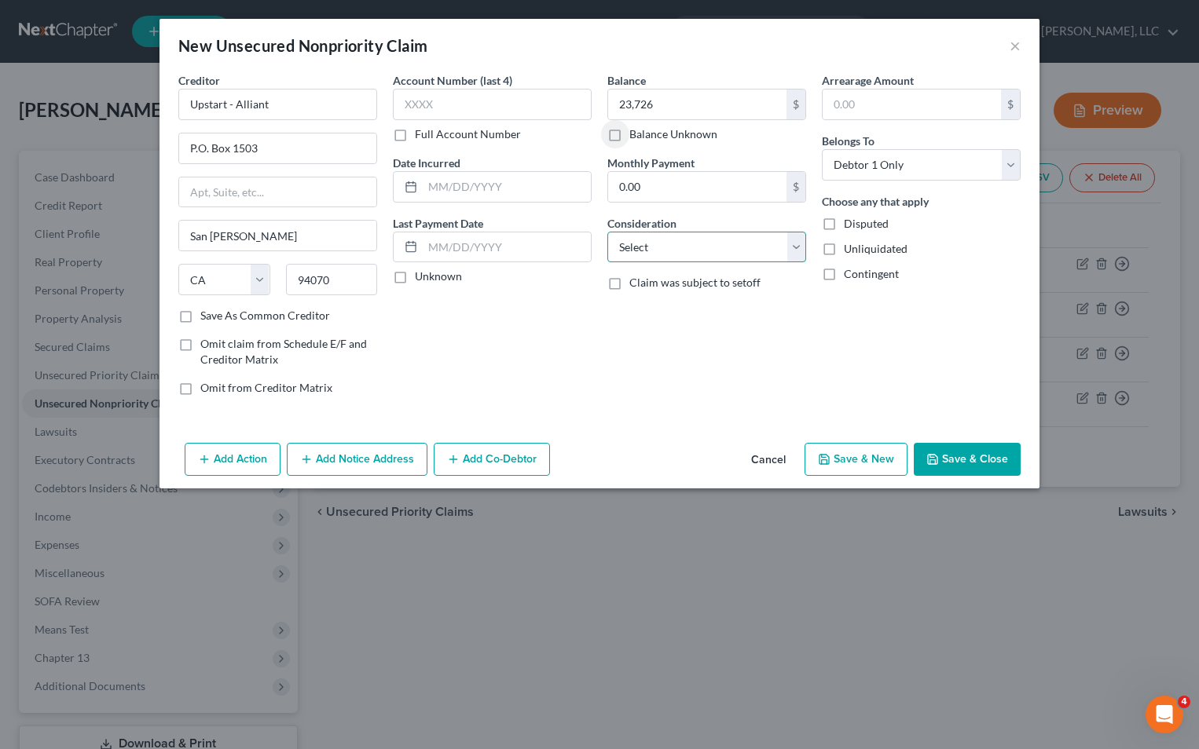
click at [796, 254] on select "Select Cable / Satellite Services Collection Agency Credit Card Debt Debt Couns…" at bounding box center [706, 247] width 199 height 31
select select "10"
click at [607, 232] on select "Select Cable / Satellite Services Collection Agency Credit Card Debt Debt Couns…" at bounding box center [706, 247] width 199 height 31
click at [957, 459] on button "Save & Close" at bounding box center [966, 459] width 107 height 33
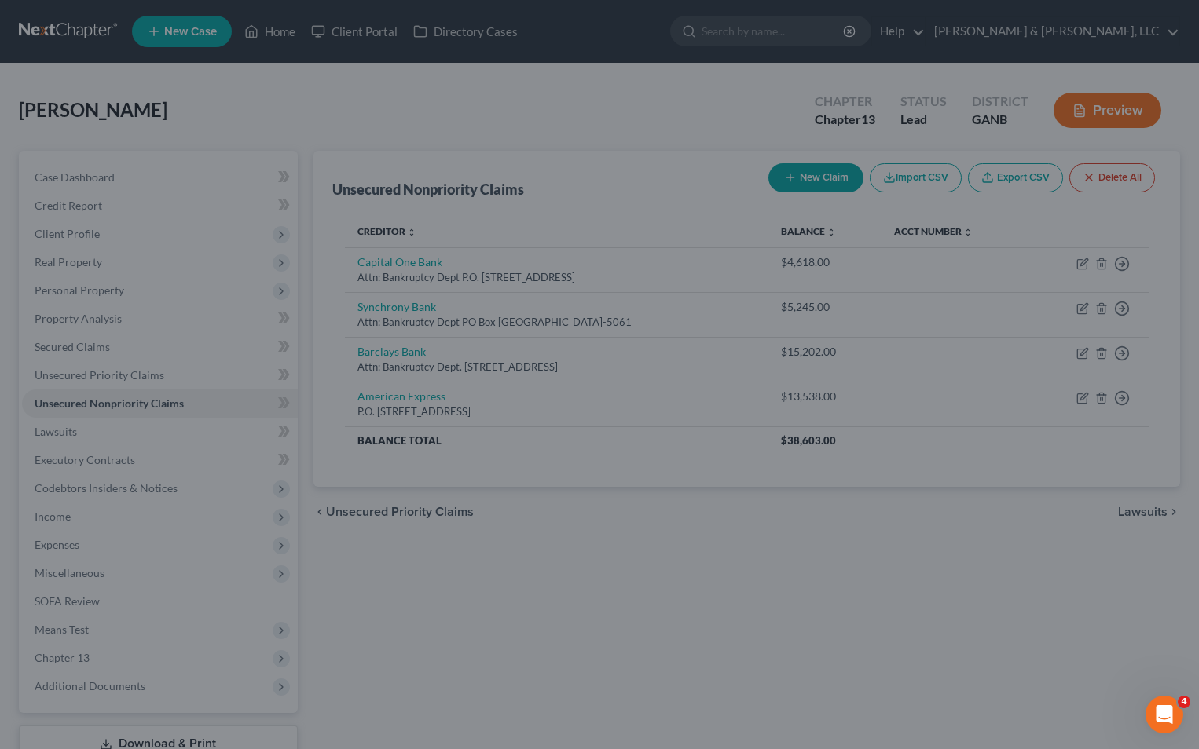
type input "23,726.00"
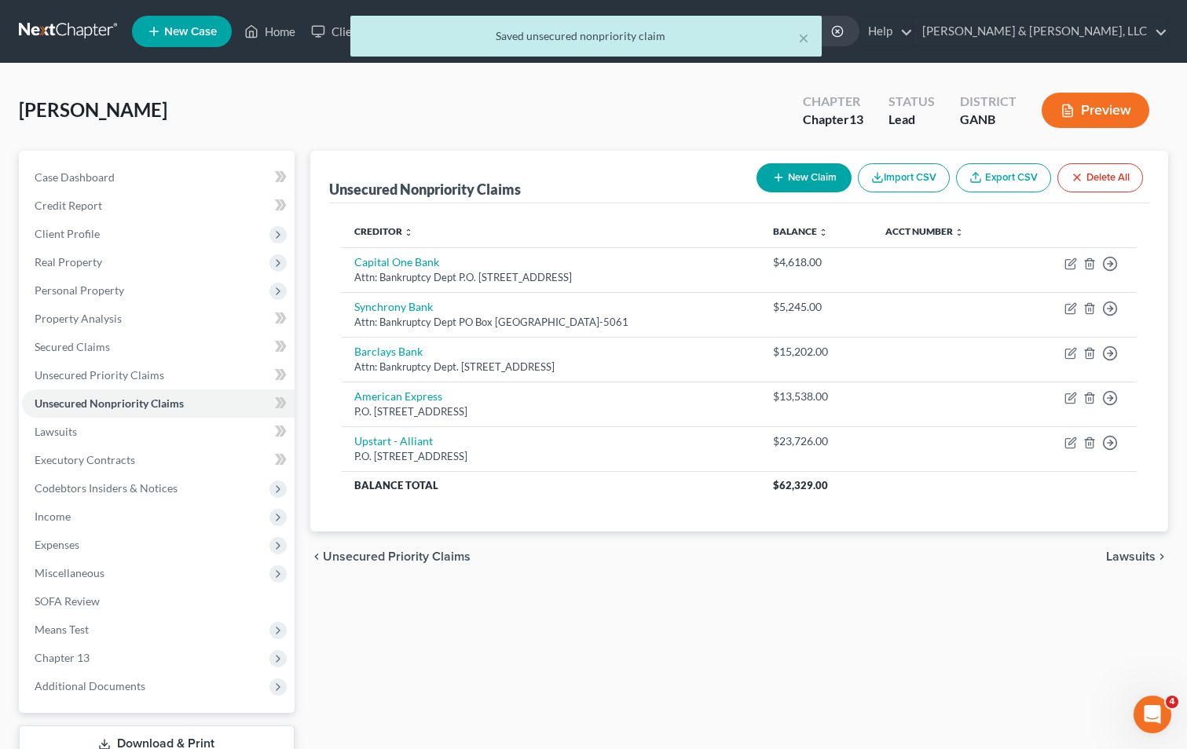
click at [776, 615] on div "Unsecured Nonpriority Claims New Claim Import CSV Export CSV Delete All Credito…" at bounding box center [738, 477] width 873 height 653
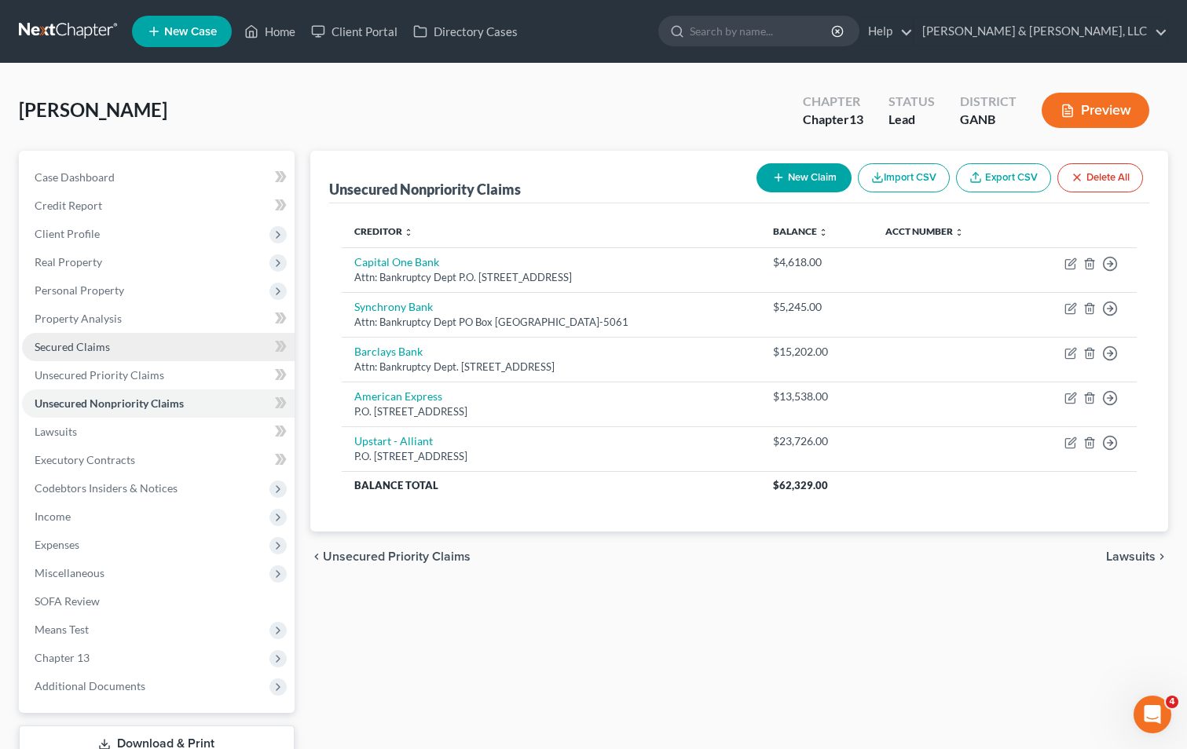
click at [84, 350] on span "Secured Claims" at bounding box center [72, 346] width 75 height 13
